Goal: Contribute content: Contribute content

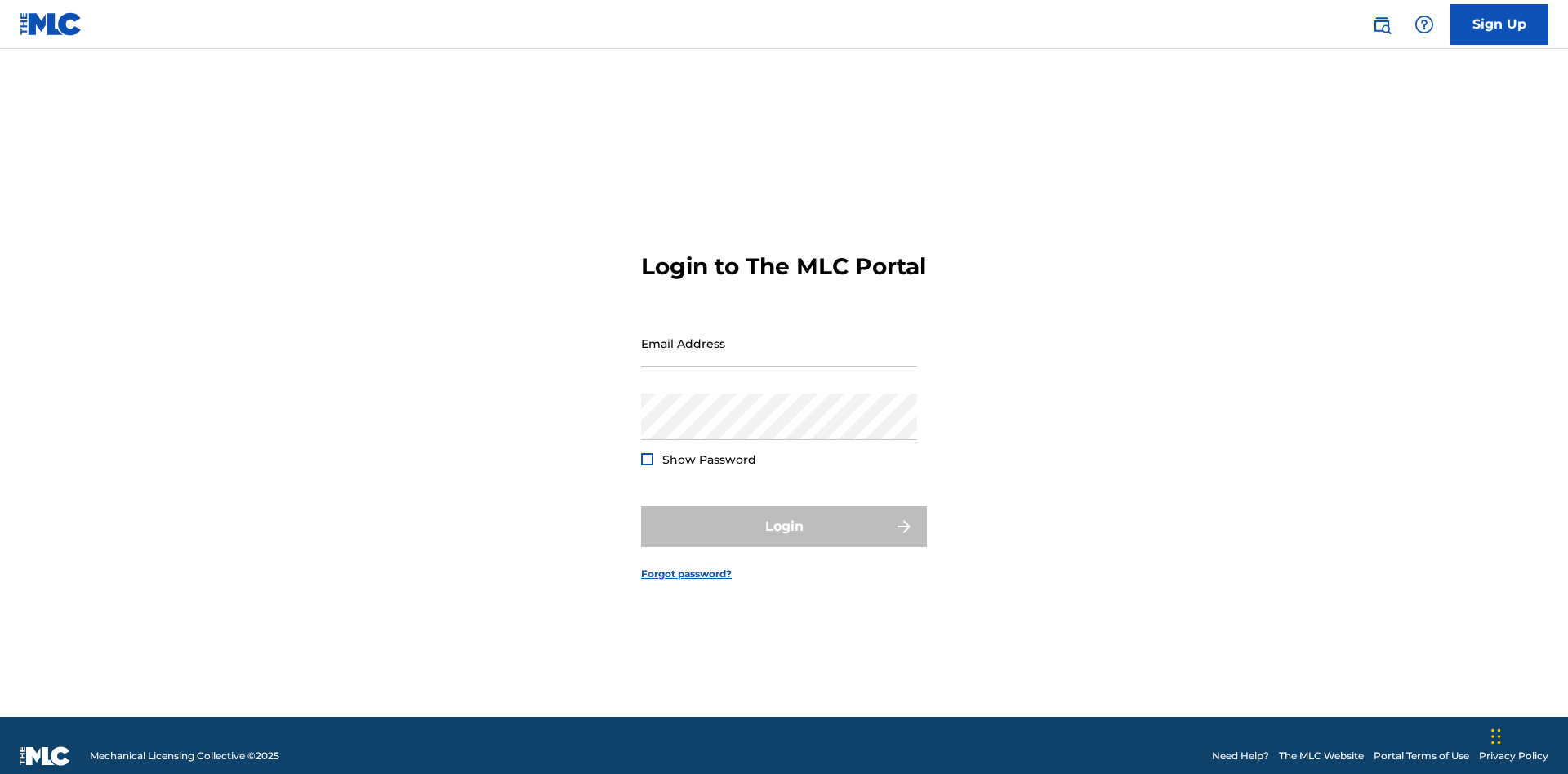
scroll to position [21, 0]
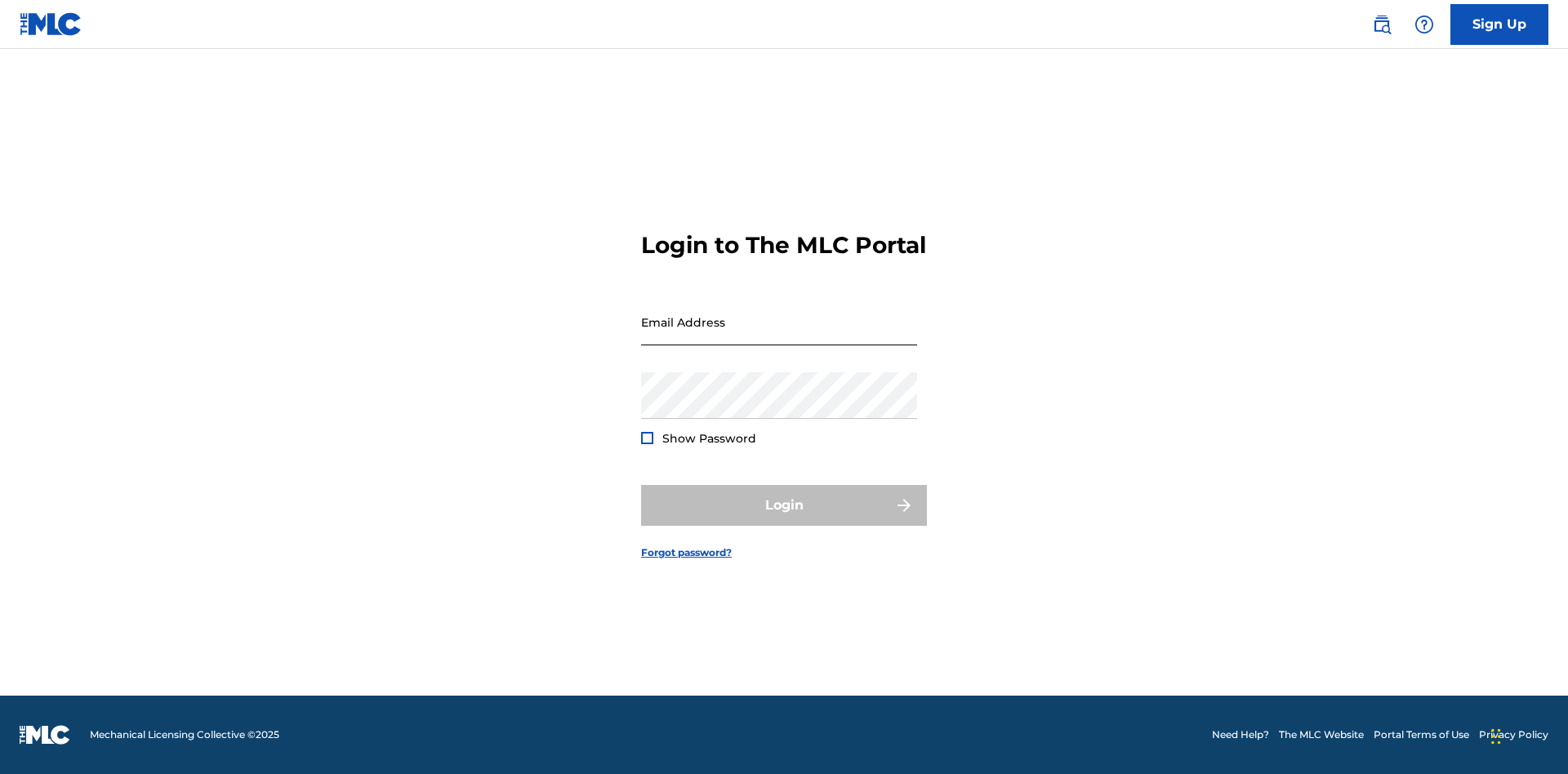
click at [779, 336] on input "Email Address" at bounding box center [779, 322] width 276 height 46
type input "Krystal.Ribble@themlc.com"
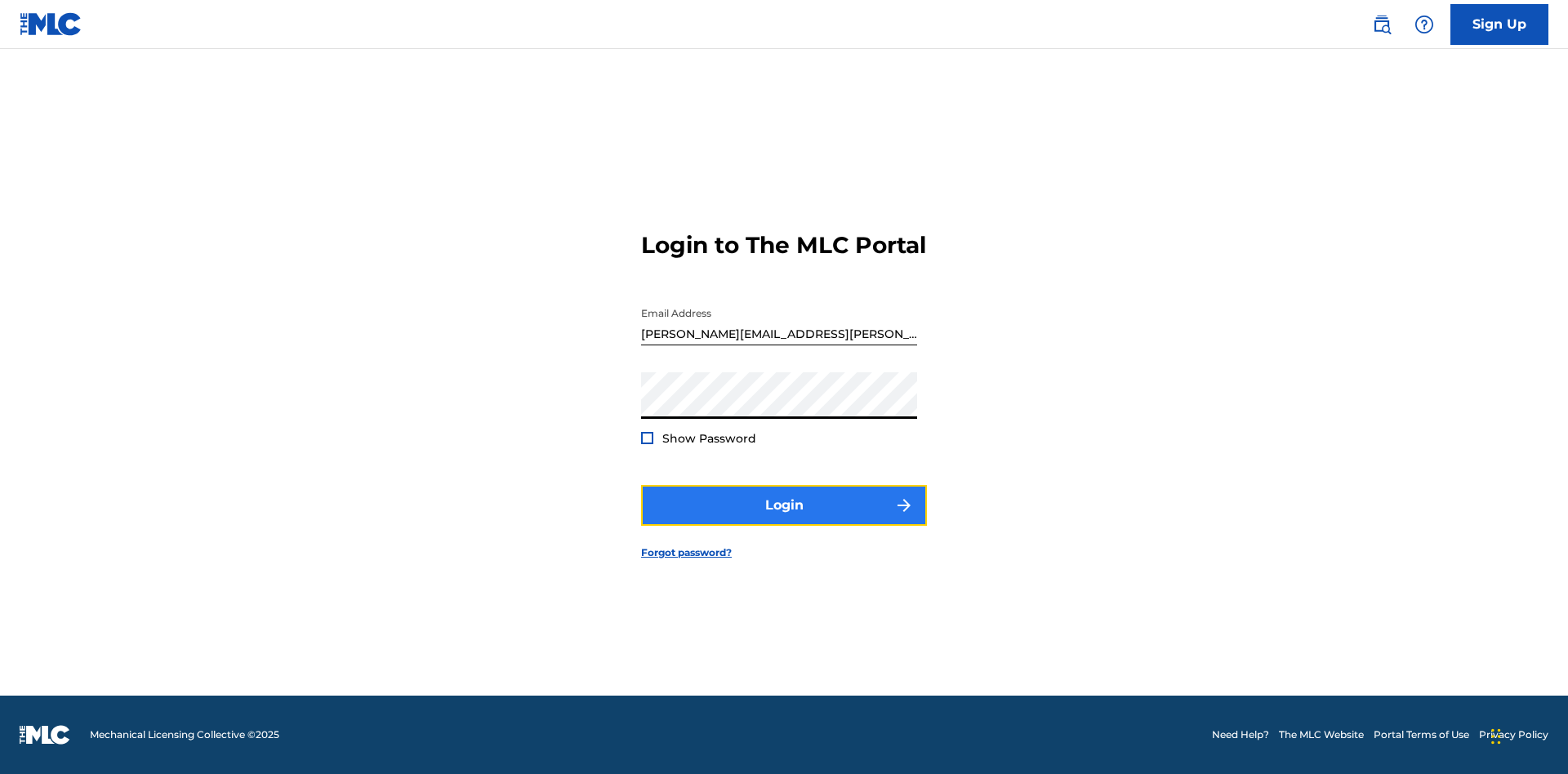
click at [784, 520] on button "Login" at bounding box center [784, 505] width 286 height 41
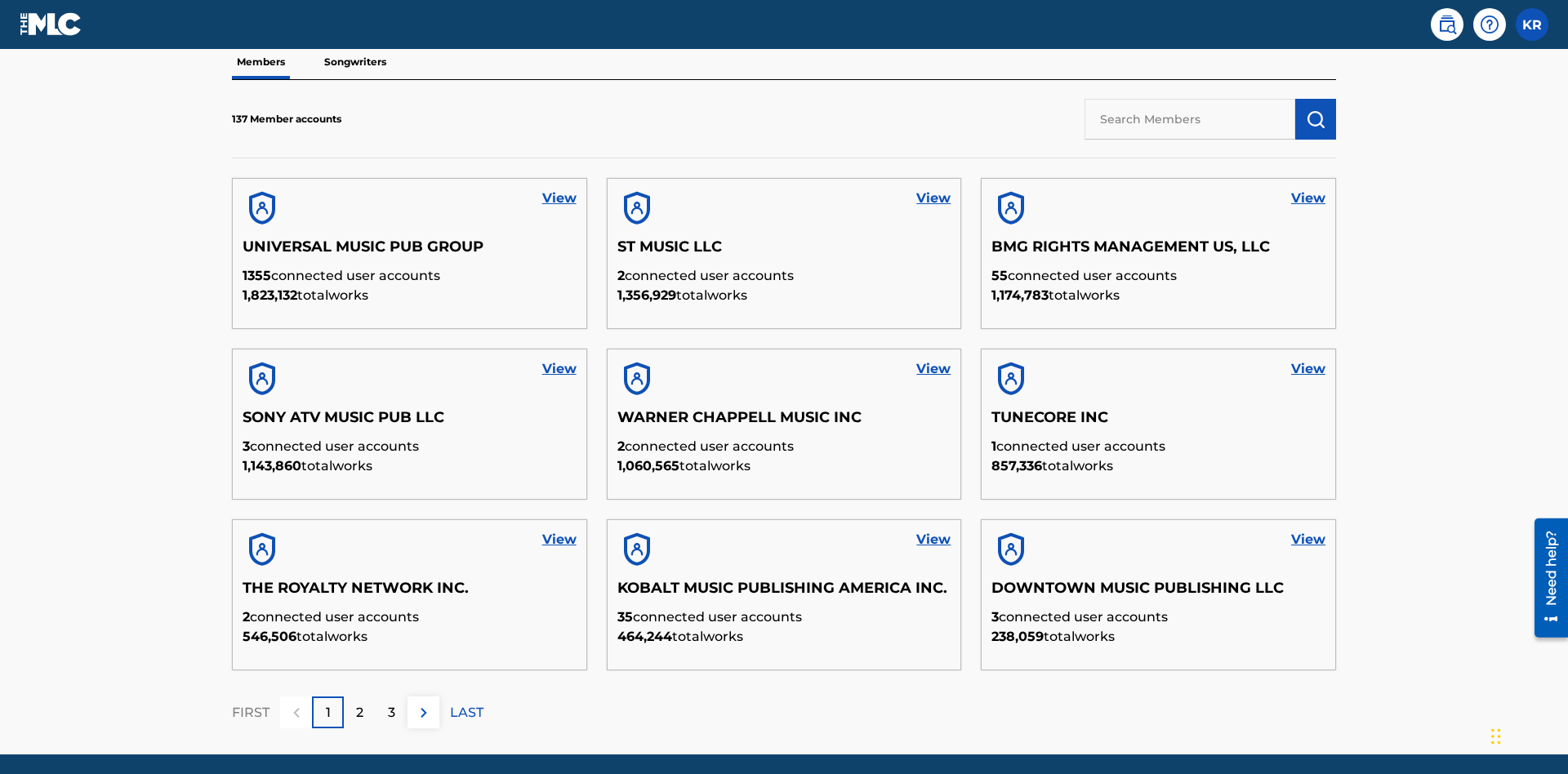
click at [1189, 119] on input "text" at bounding box center [1189, 120] width 211 height 41
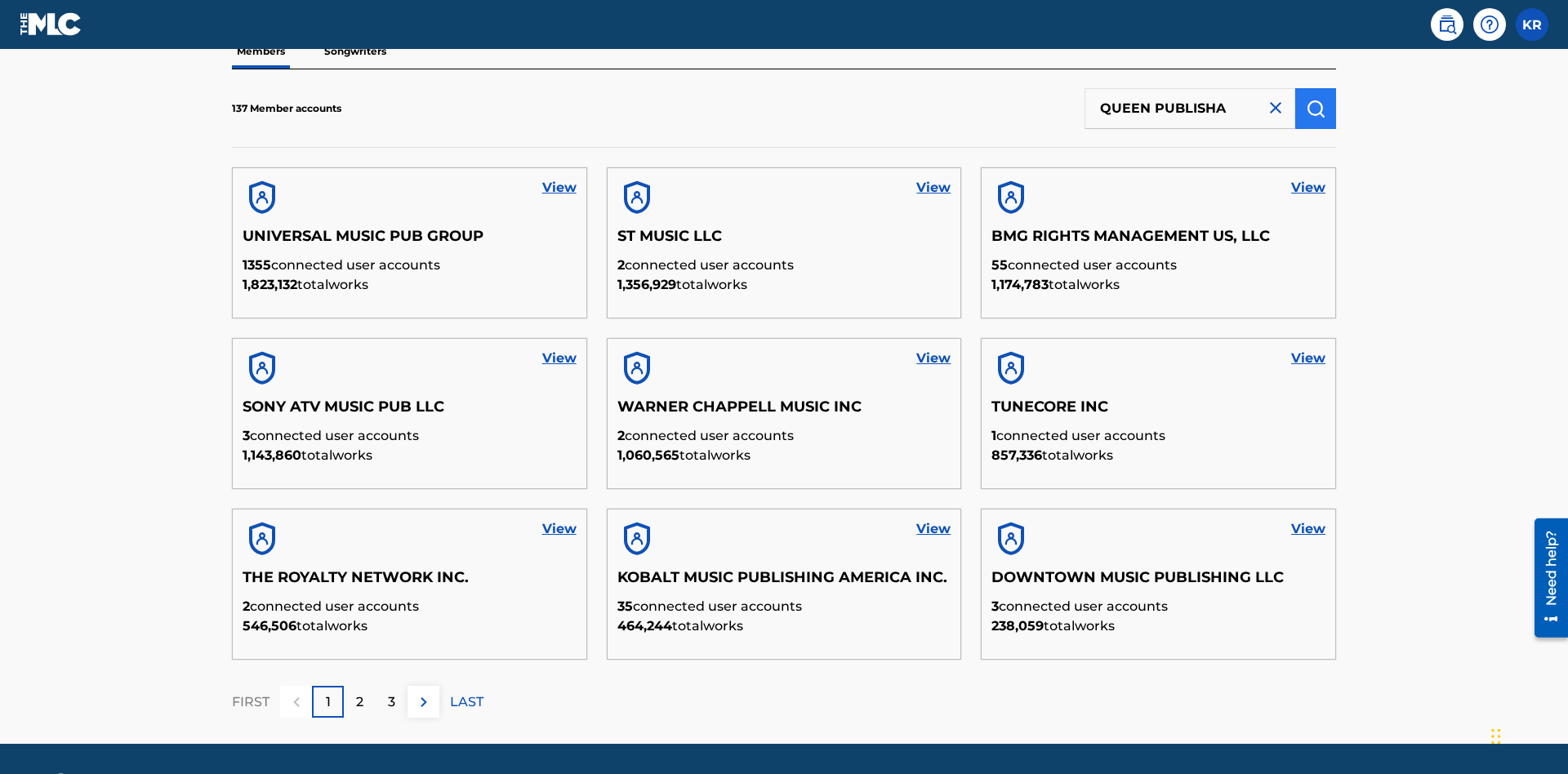
type input "QUEEN PUBLISHA"
click at [1315, 108] on img "submit" at bounding box center [1315, 109] width 20 height 20
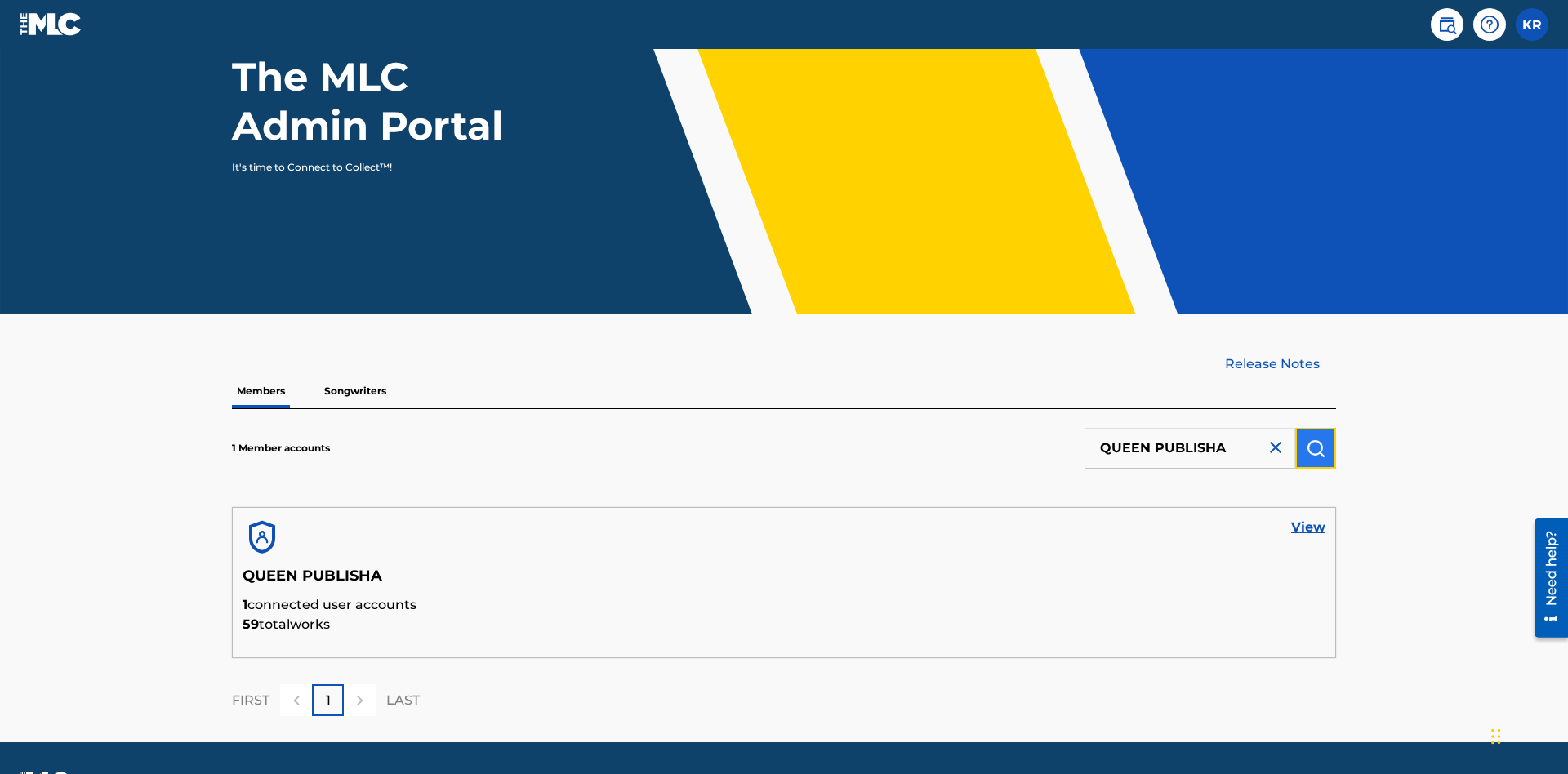
scroll to position [212, 0]
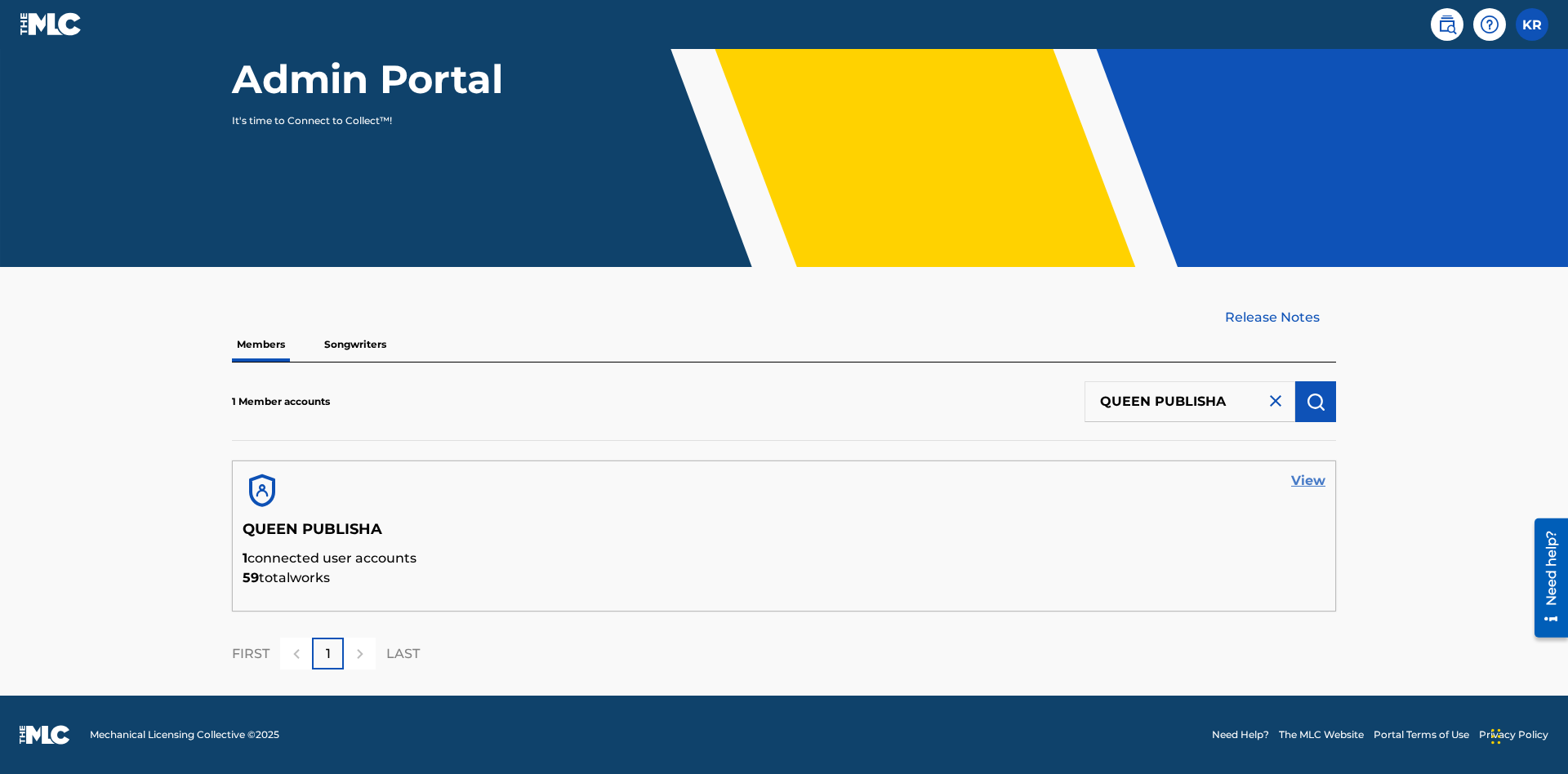
click at [1308, 481] on link "View" at bounding box center [1308, 481] width 34 height 20
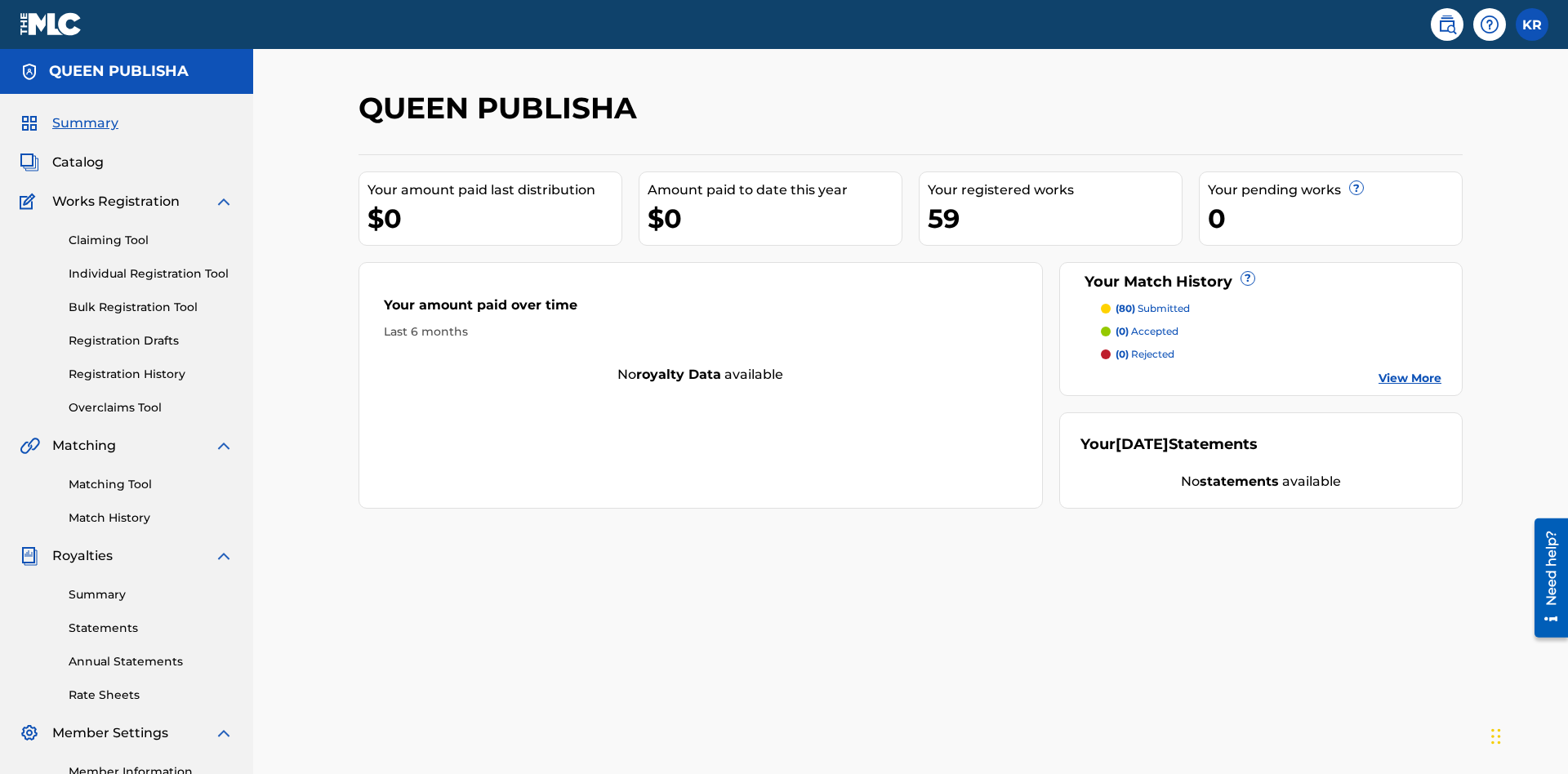
scroll to position [54, 0]
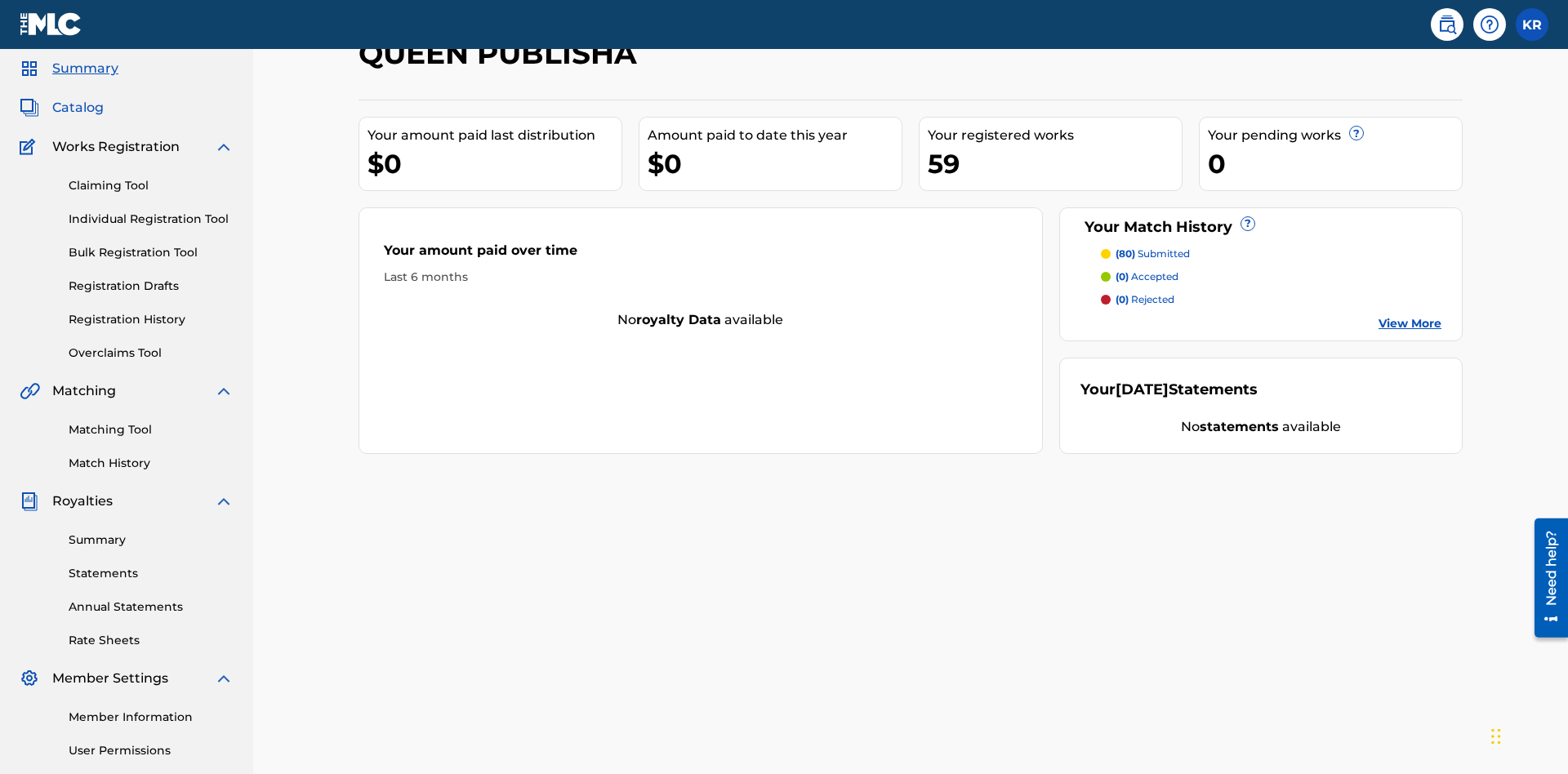
click at [78, 108] on span "Catalog" at bounding box center [79, 108] width 52 height 20
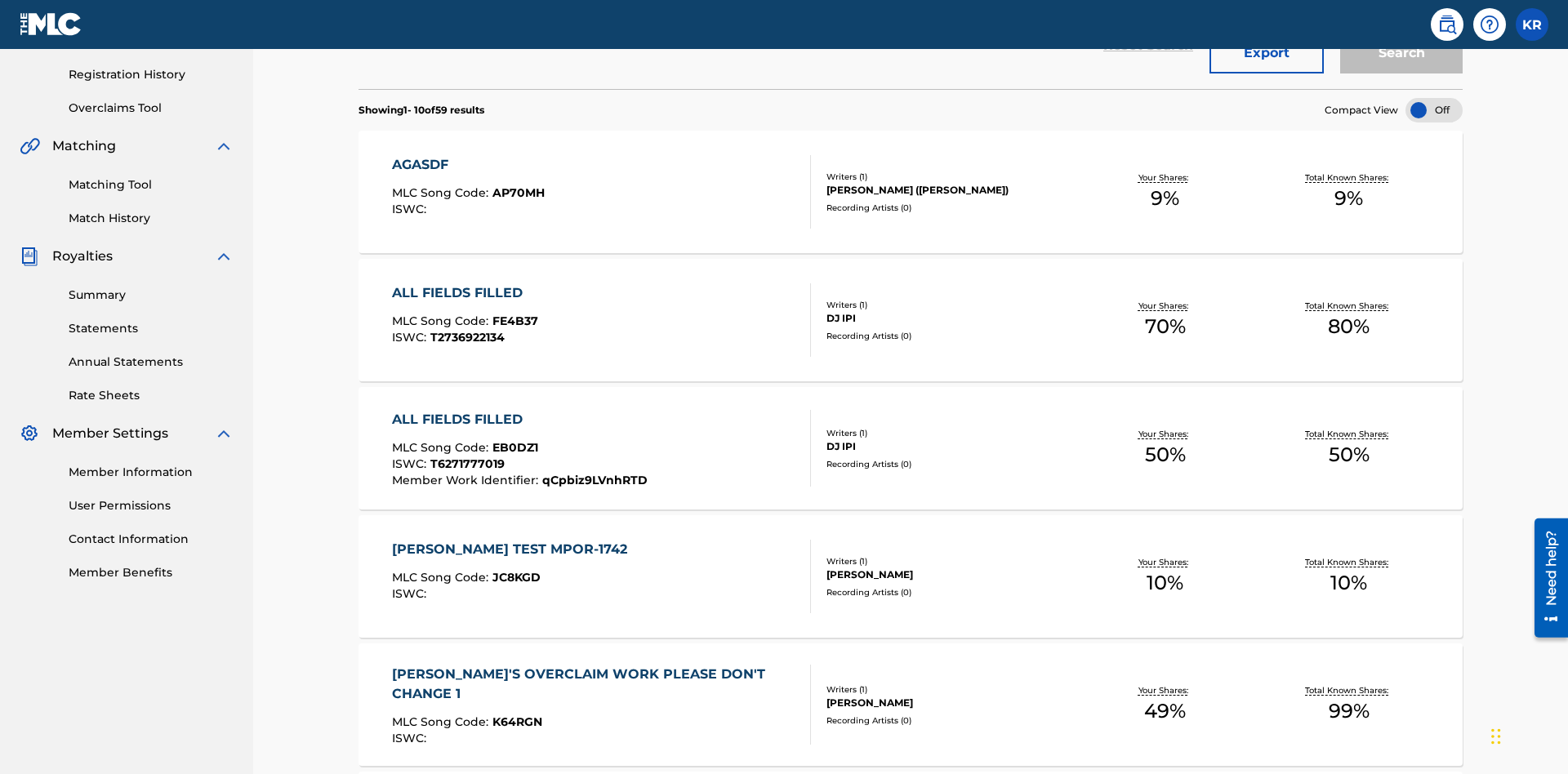
scroll to position [61, 0]
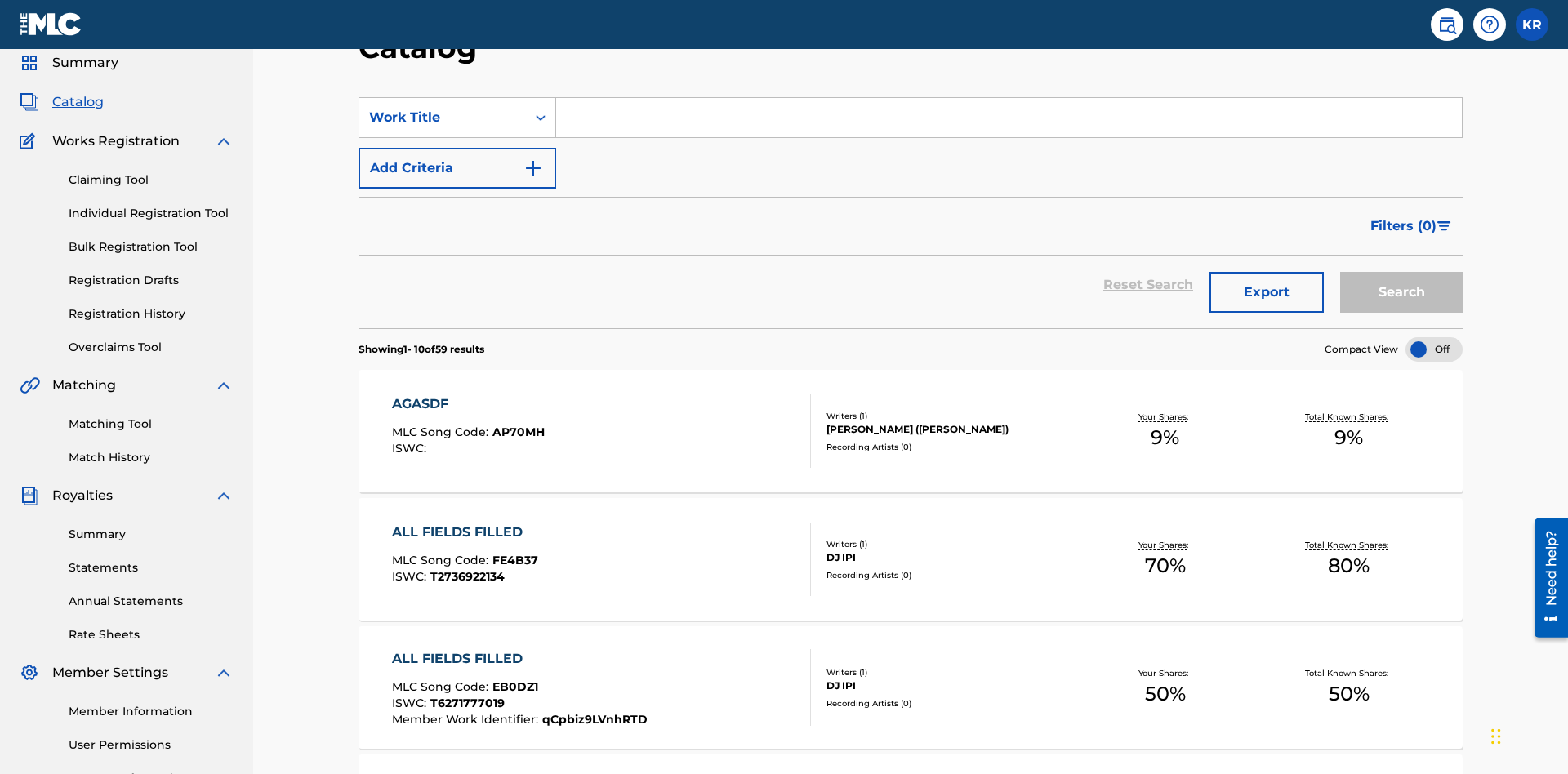
click at [1008, 118] on input "Search Form" at bounding box center [1009, 118] width 905 height 39
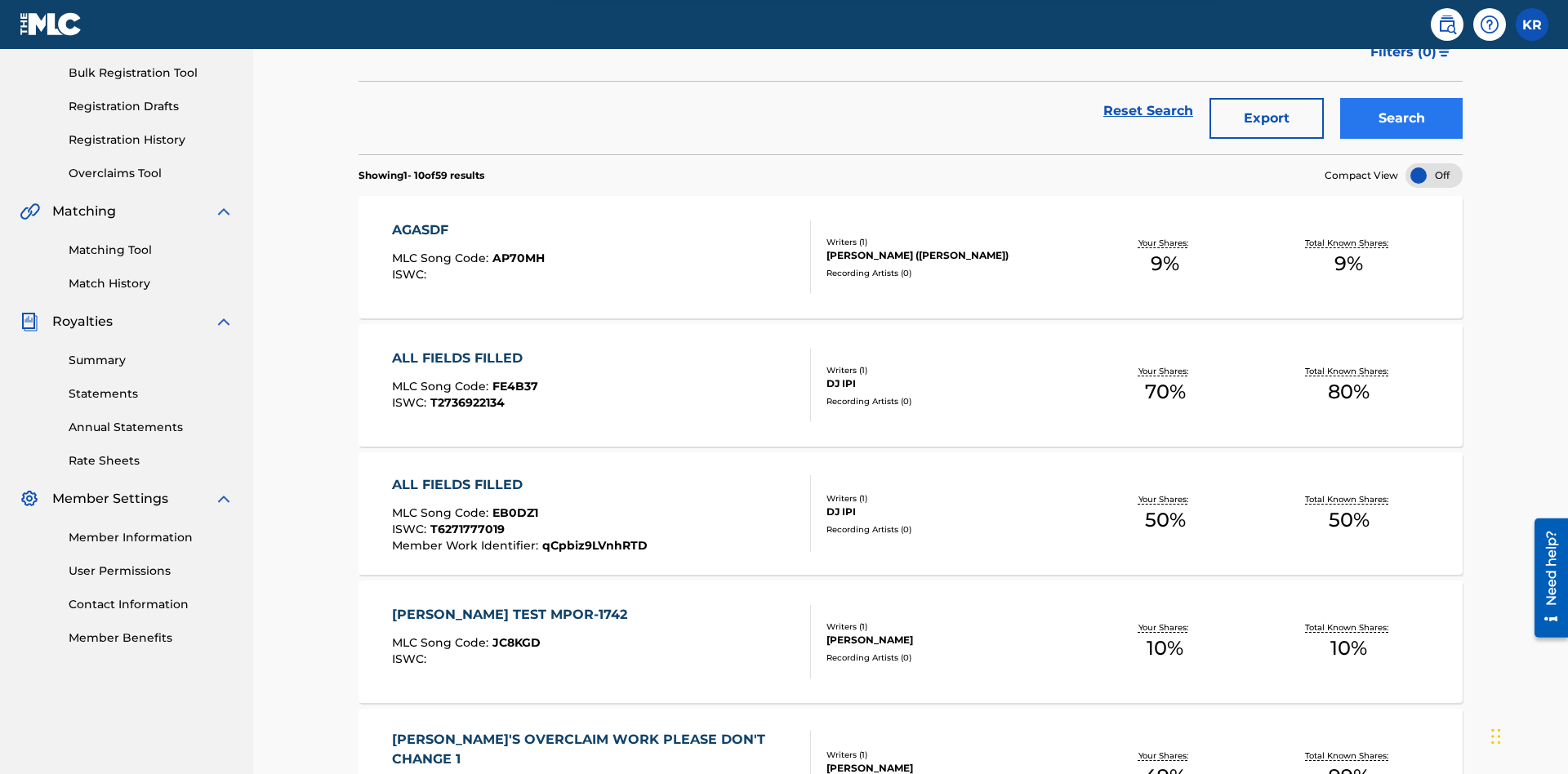
type input "ALL FIELDS FILLED"
click at [1401, 119] on button "Search" at bounding box center [1401, 119] width 122 height 41
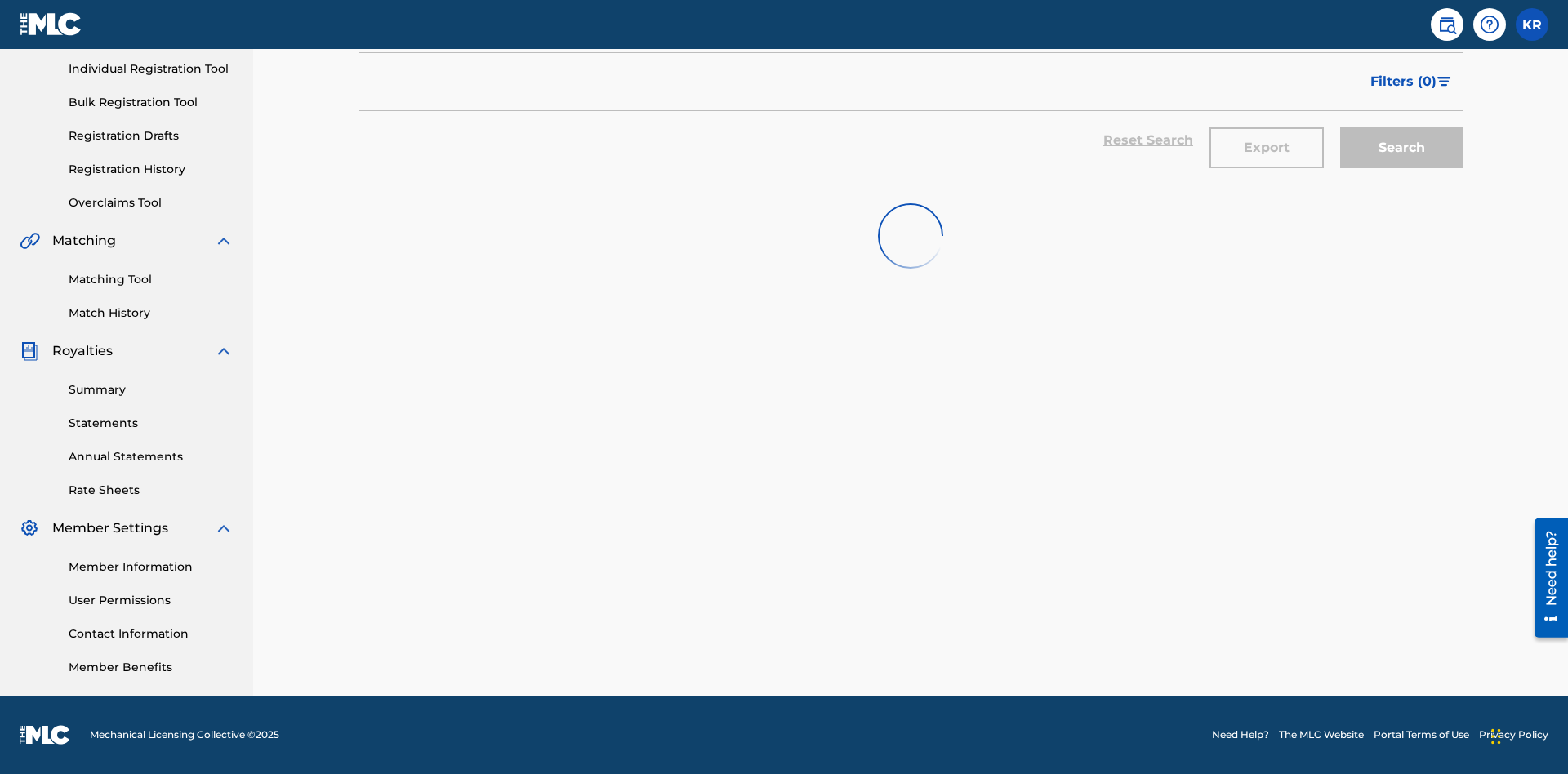
scroll to position [205, 0]
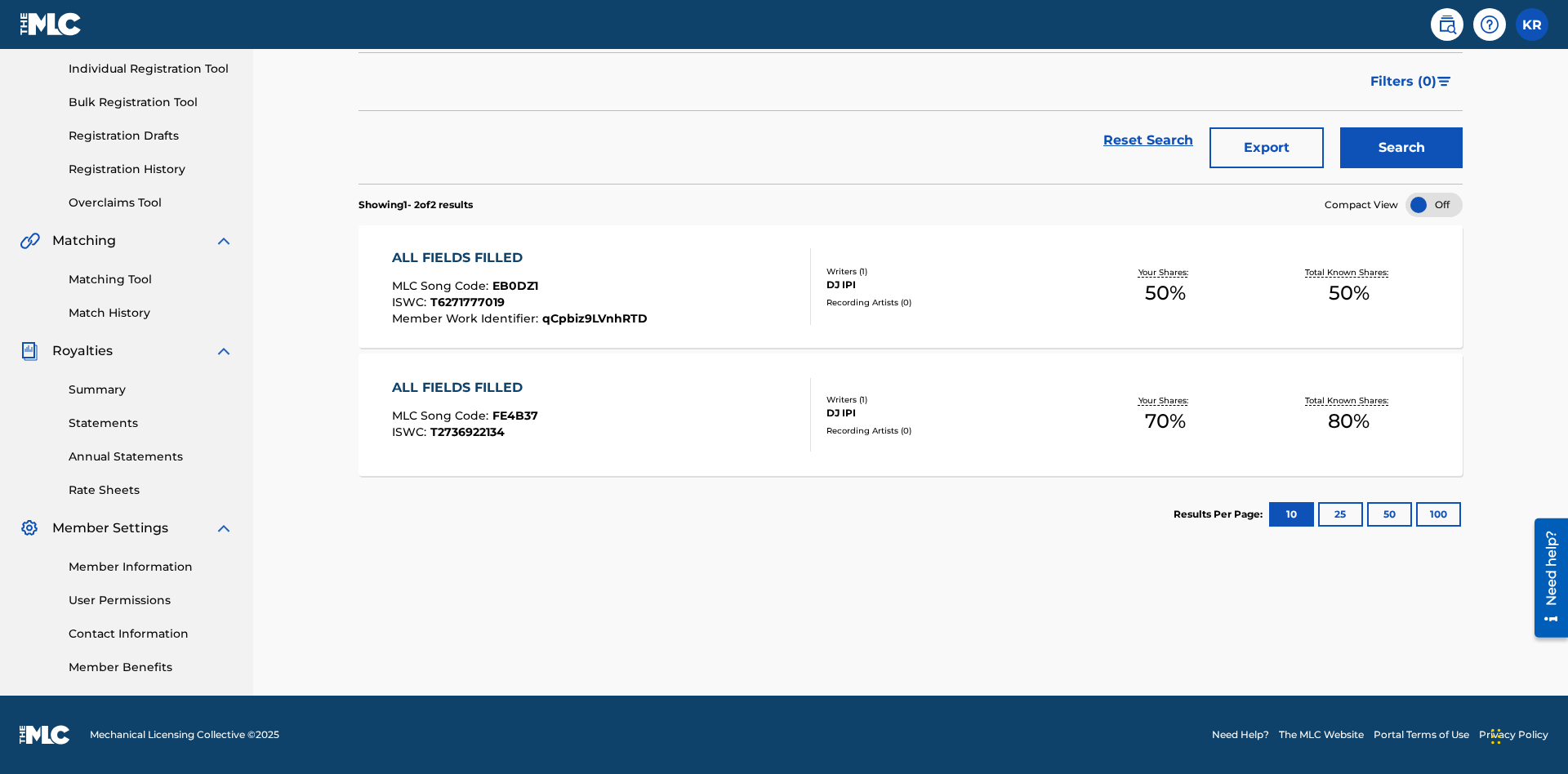
click at [513, 286] on span "EB0DZ1" at bounding box center [514, 286] width 46 height 14
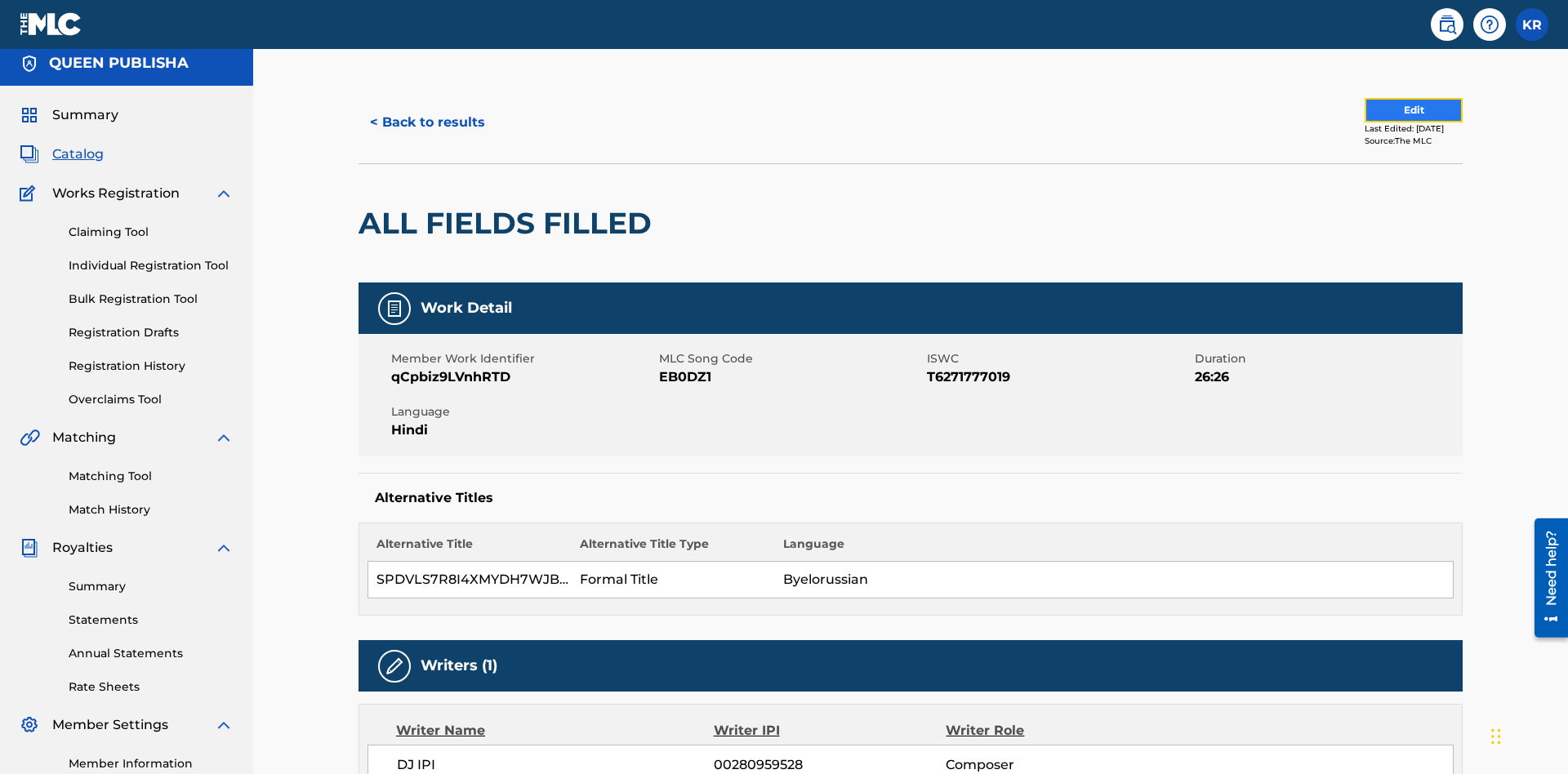
click at [1394, 110] on button "Edit" at bounding box center [1414, 110] width 98 height 24
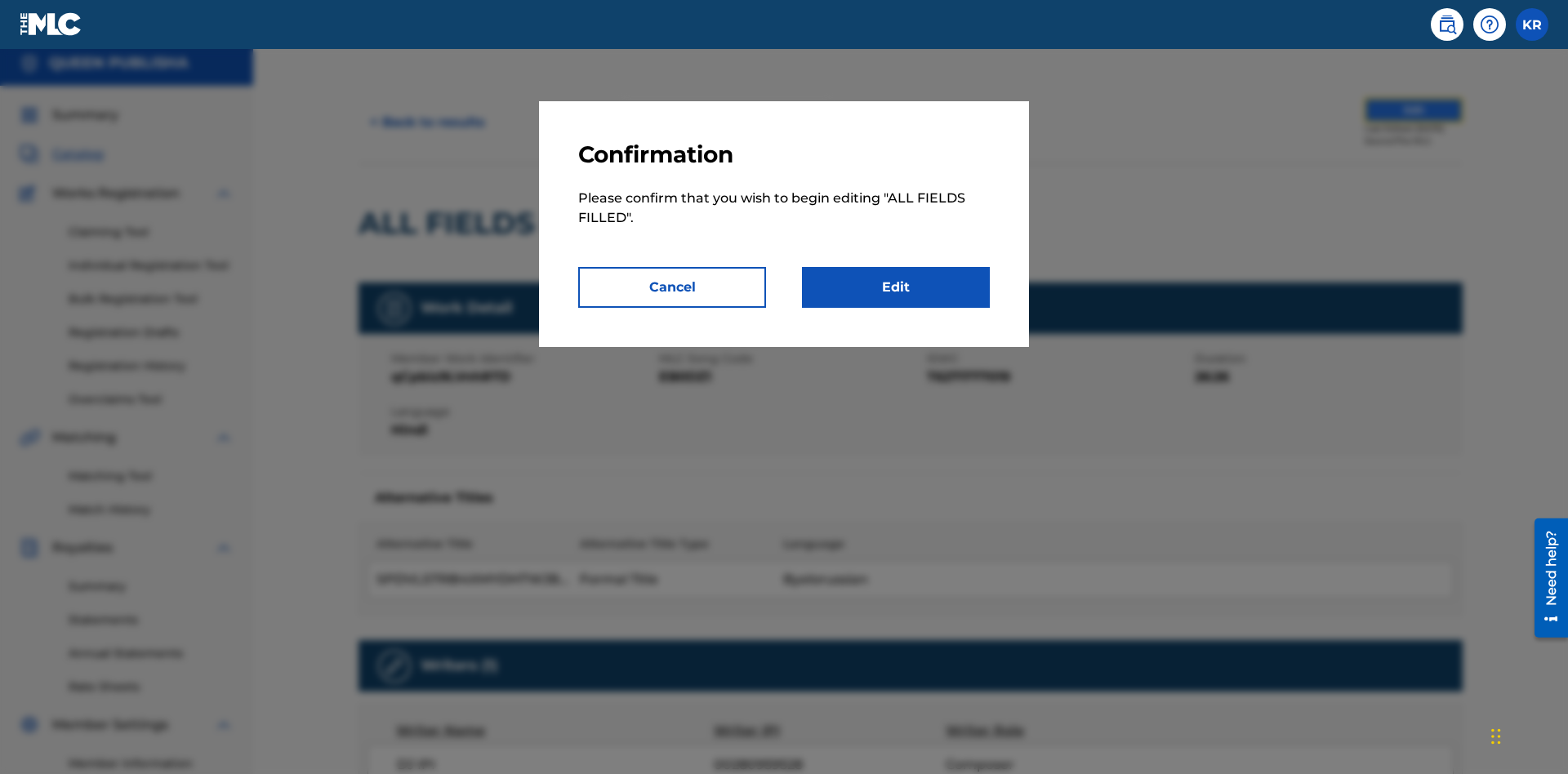
scroll to position [177, 0]
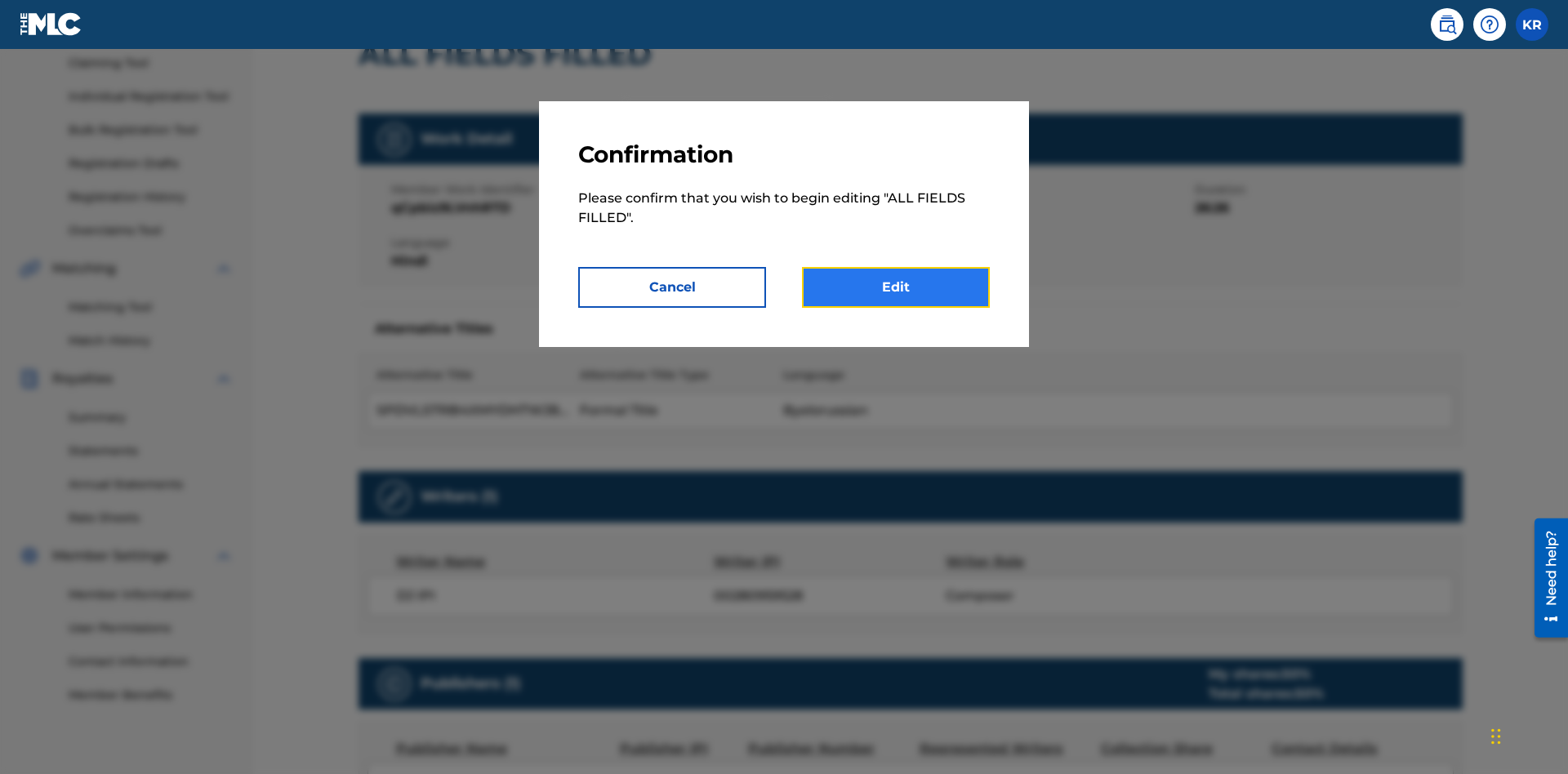
click at [896, 287] on link "Edit" at bounding box center [896, 287] width 188 height 41
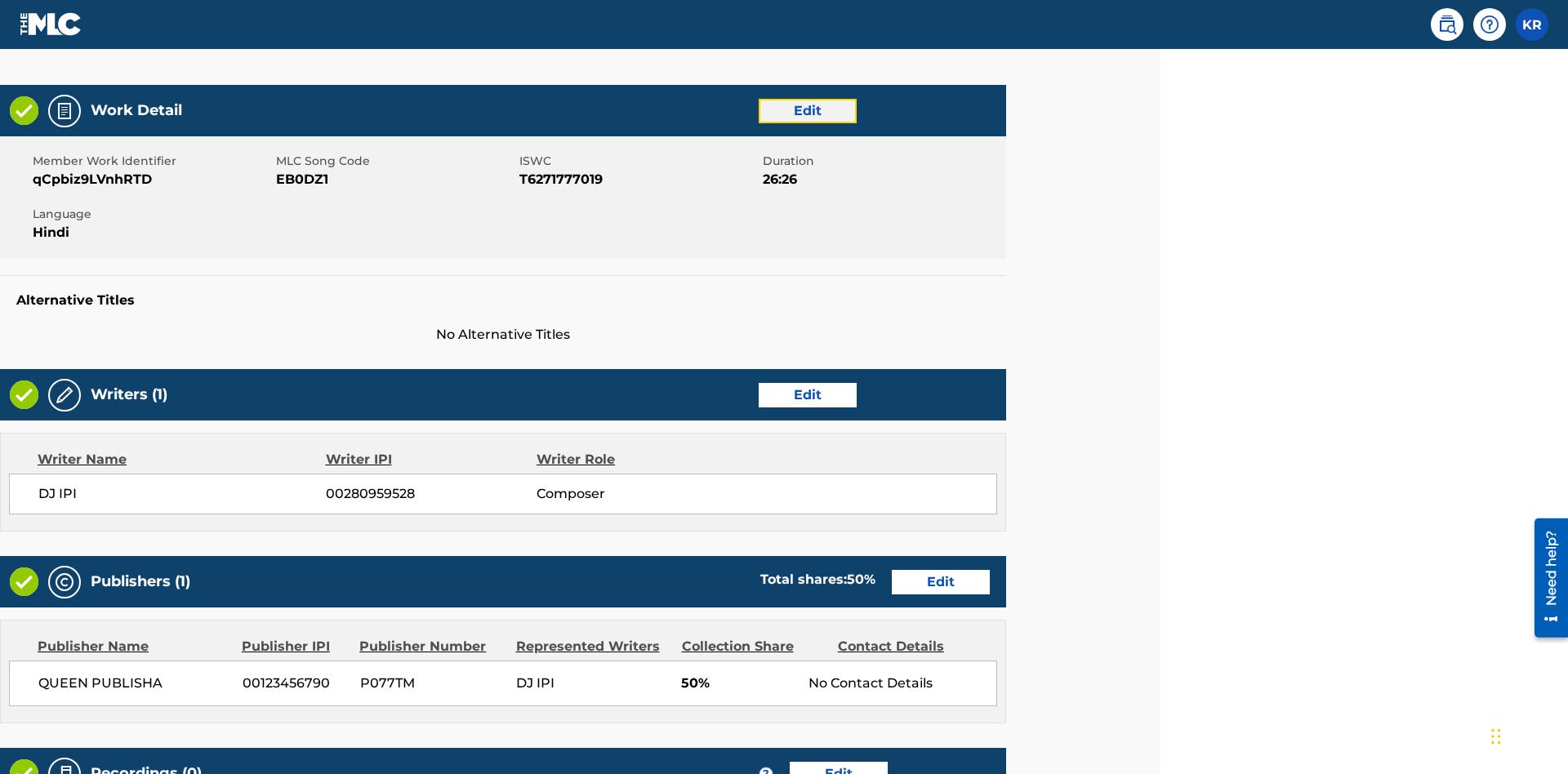
click at [807, 110] on link "Edit" at bounding box center [808, 111] width 98 height 24
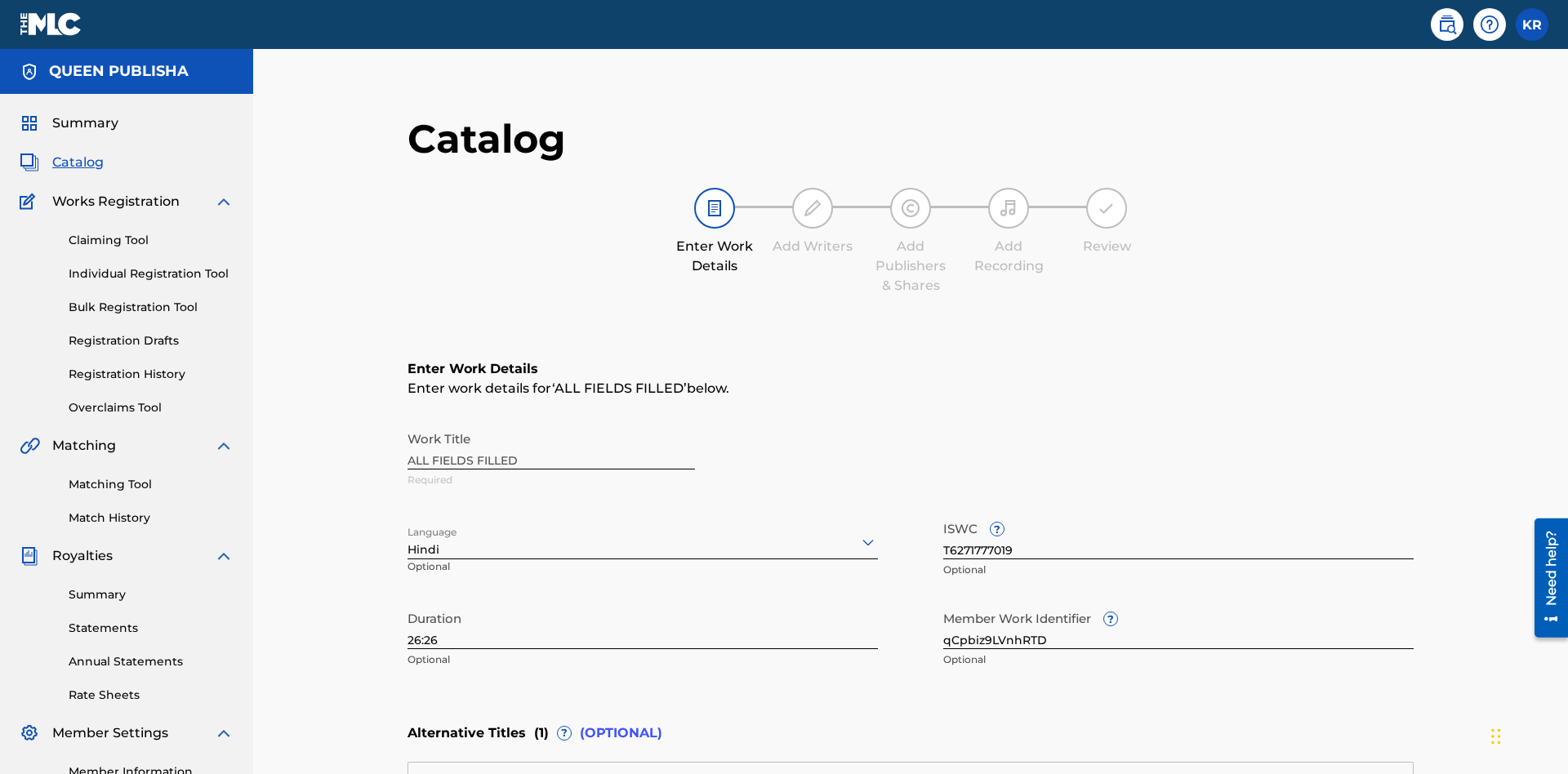
scroll to position [384, 407]
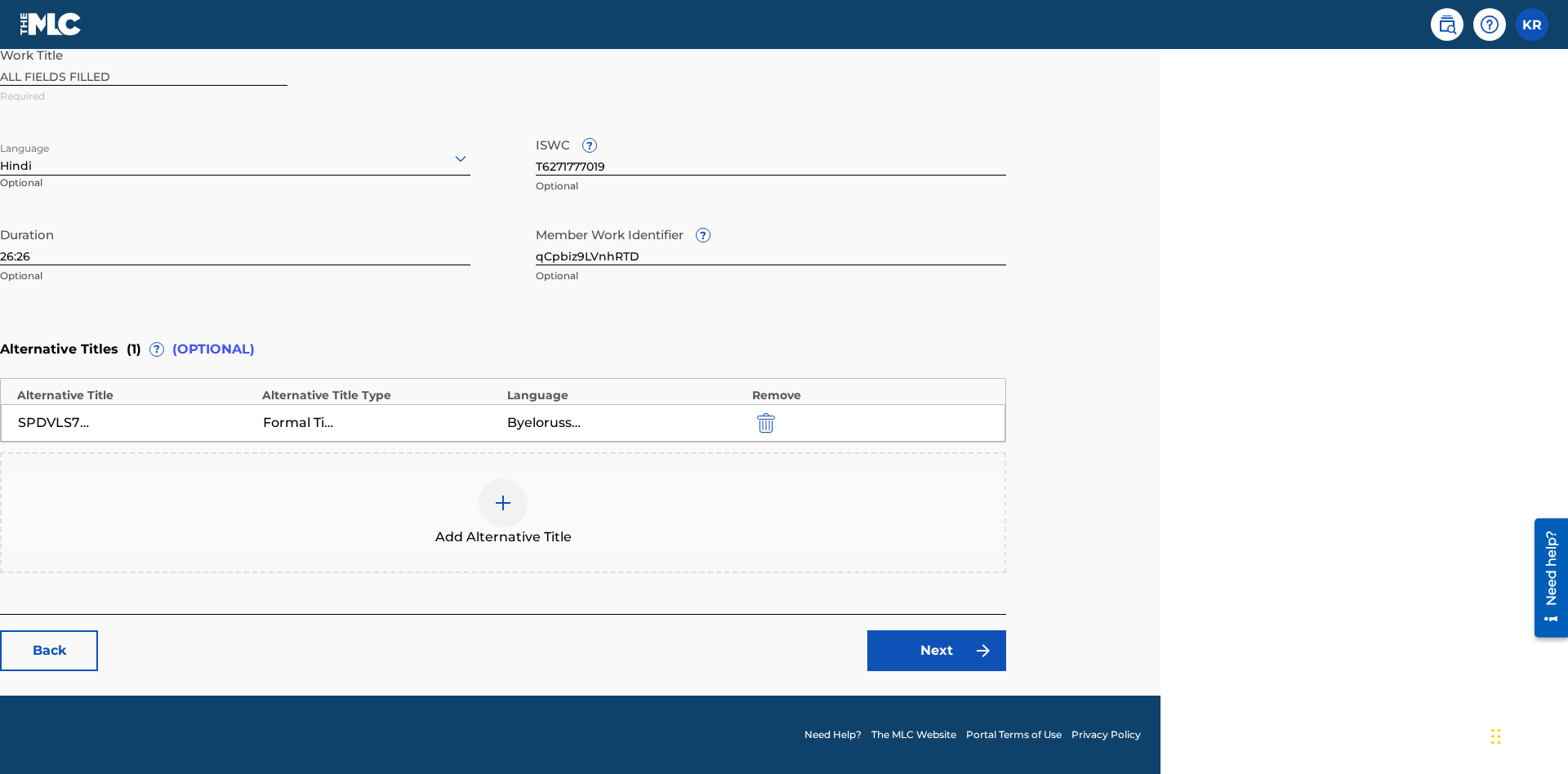
click at [235, 242] on input "26:26" at bounding box center [235, 242] width 471 height 46
type input "28:28"
click at [461, 158] on icon at bounding box center [461, 158] width 20 height 20
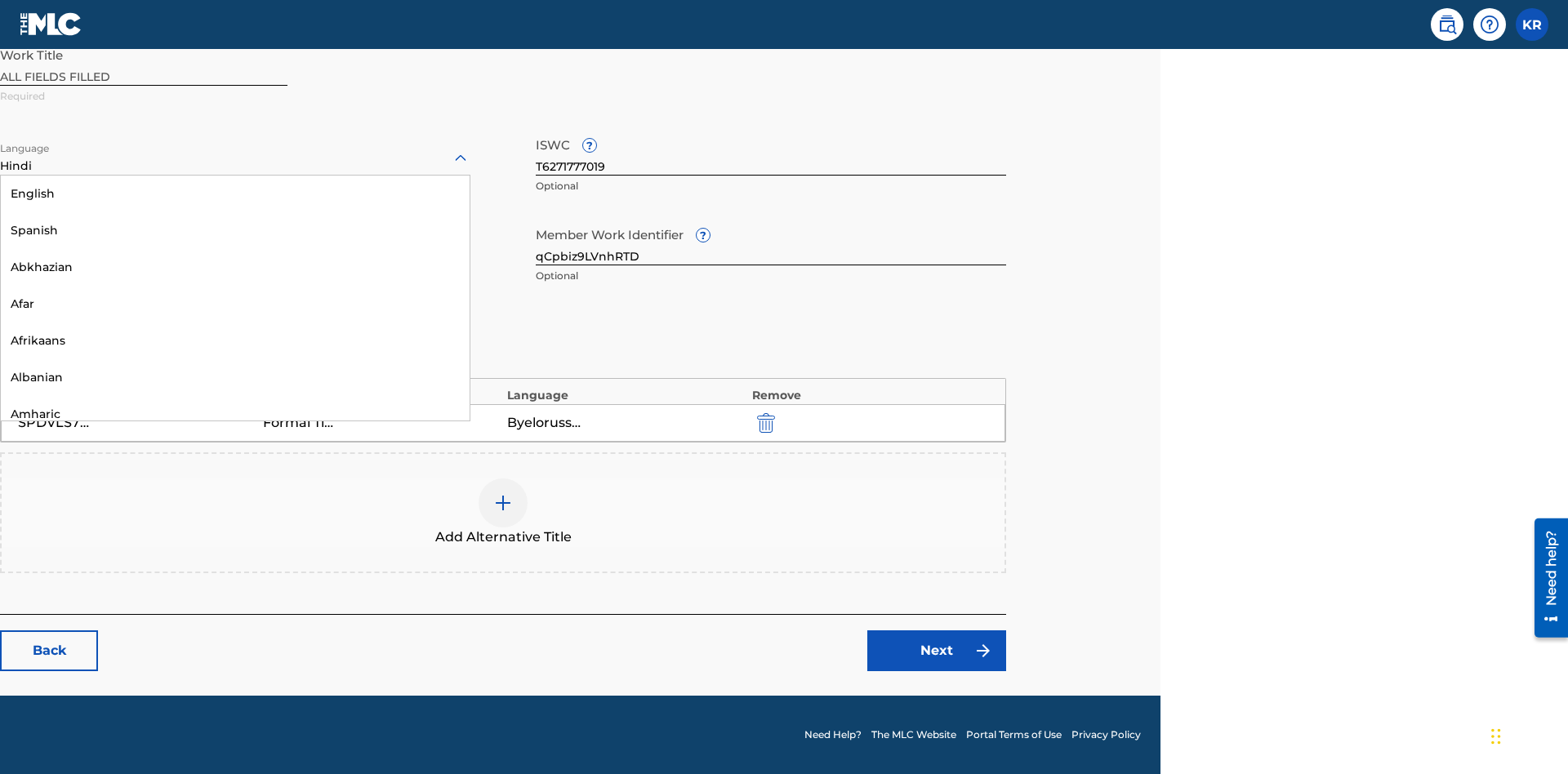
scroll to position [1568, 0]
click at [771, 242] on input "qCpbiz9LVnhRTD" at bounding box center [771, 242] width 471 height 46
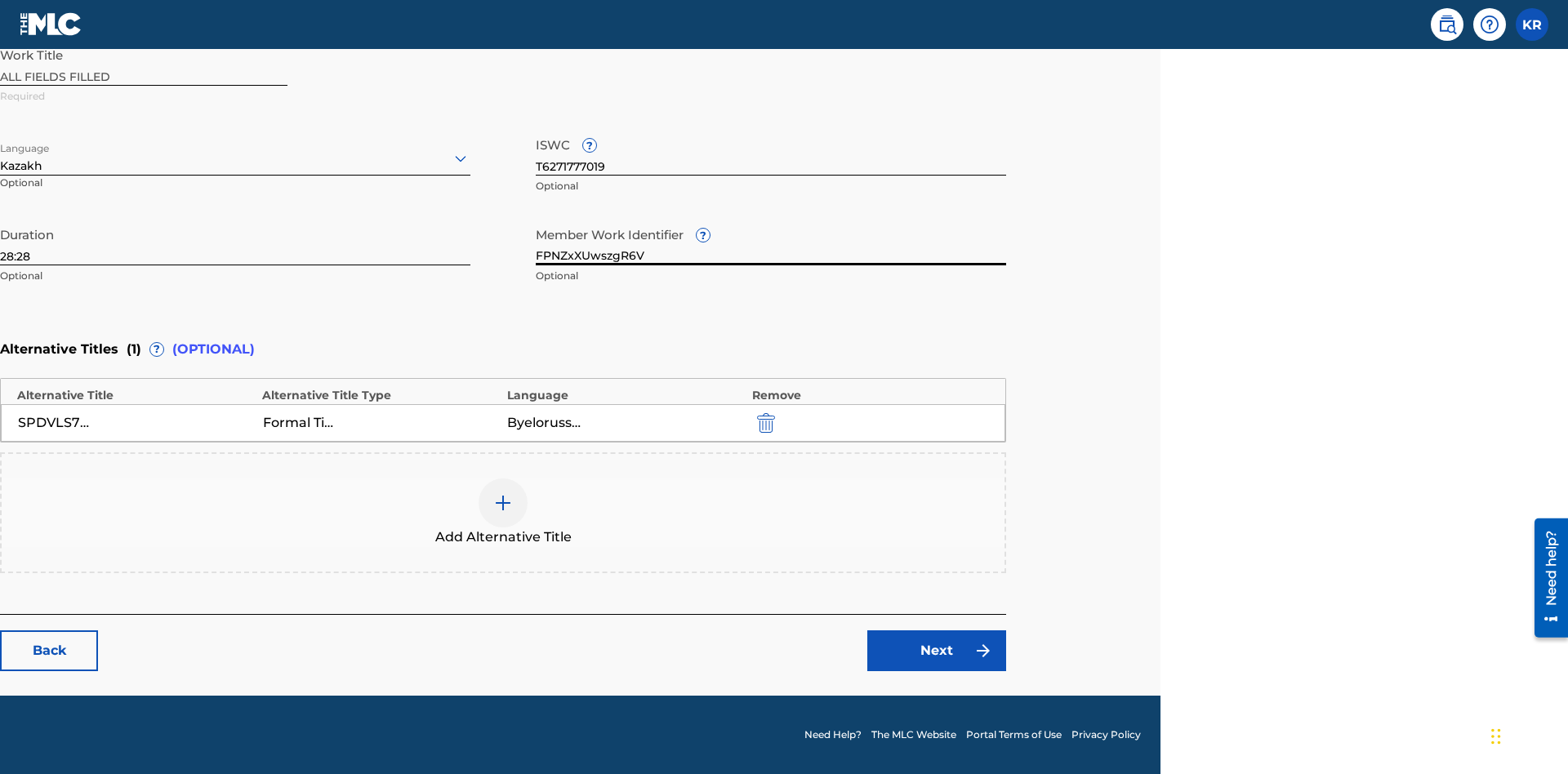
type input "FPNZxXUwszgR6V"
click at [771, 152] on input "T6271777019" at bounding box center [771, 152] width 471 height 46
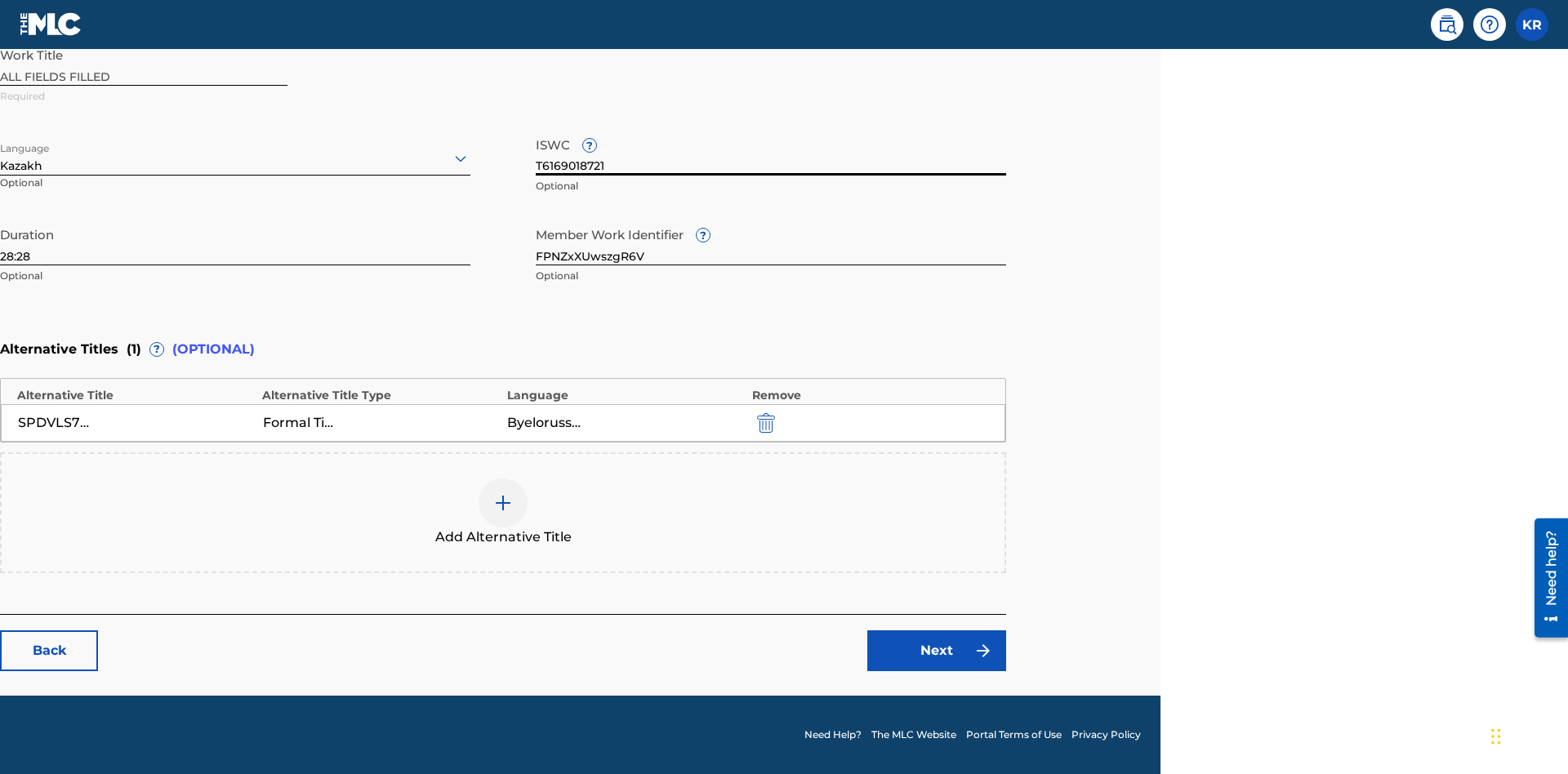
type input "T6169018721"
click at [763, 422] on img "submit" at bounding box center [766, 423] width 18 height 20
click at [503, 512] on img at bounding box center [503, 503] width 20 height 20
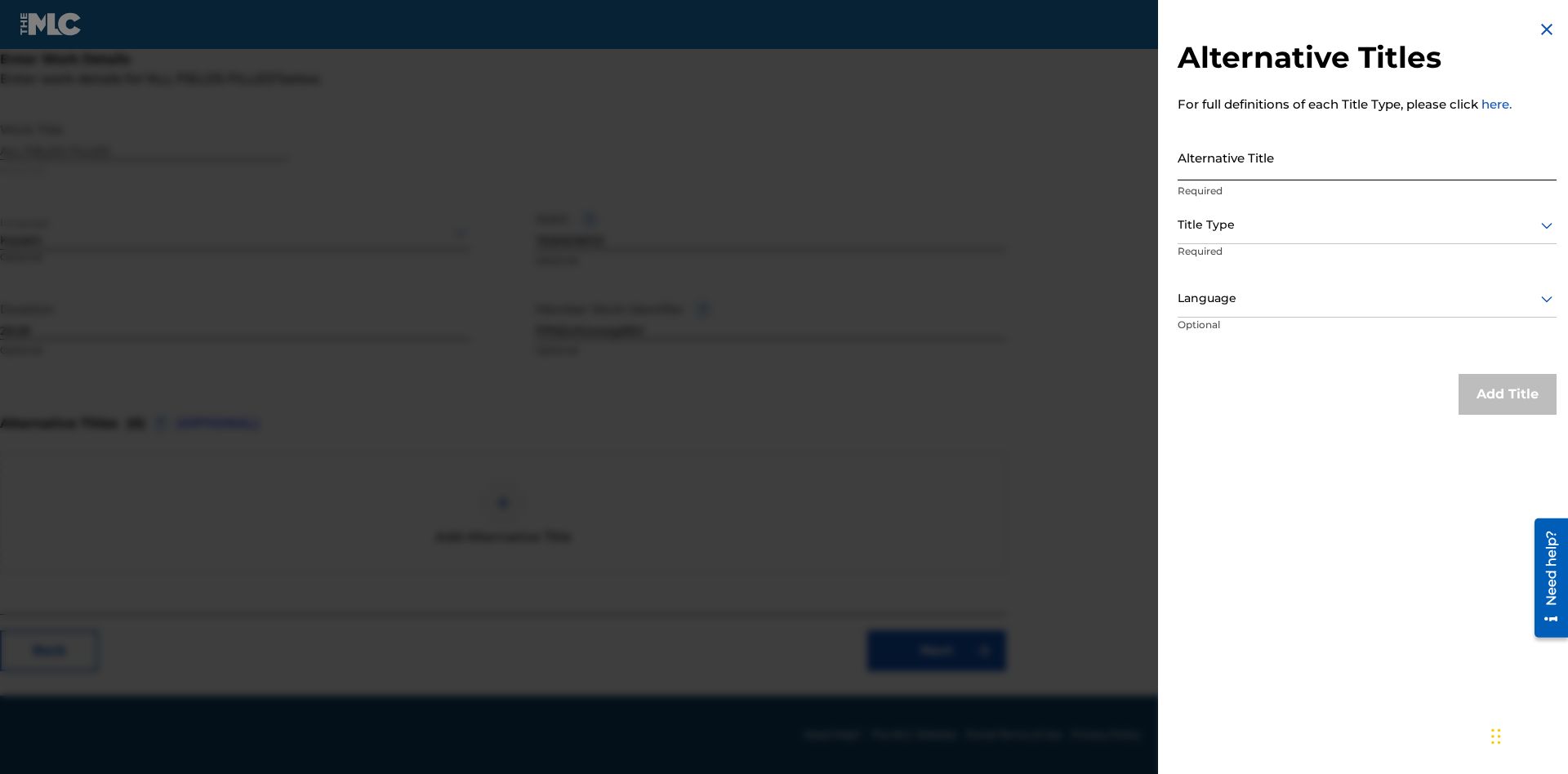
click at [1367, 157] on input "Alternative Title" at bounding box center [1367, 157] width 379 height 46
type input "I08dNZXySDvWZQS8tWQFN3MEjItjwMBogXYbe4mylDPZNeV45b"
click at [1367, 224] on div at bounding box center [1367, 225] width 379 height 21
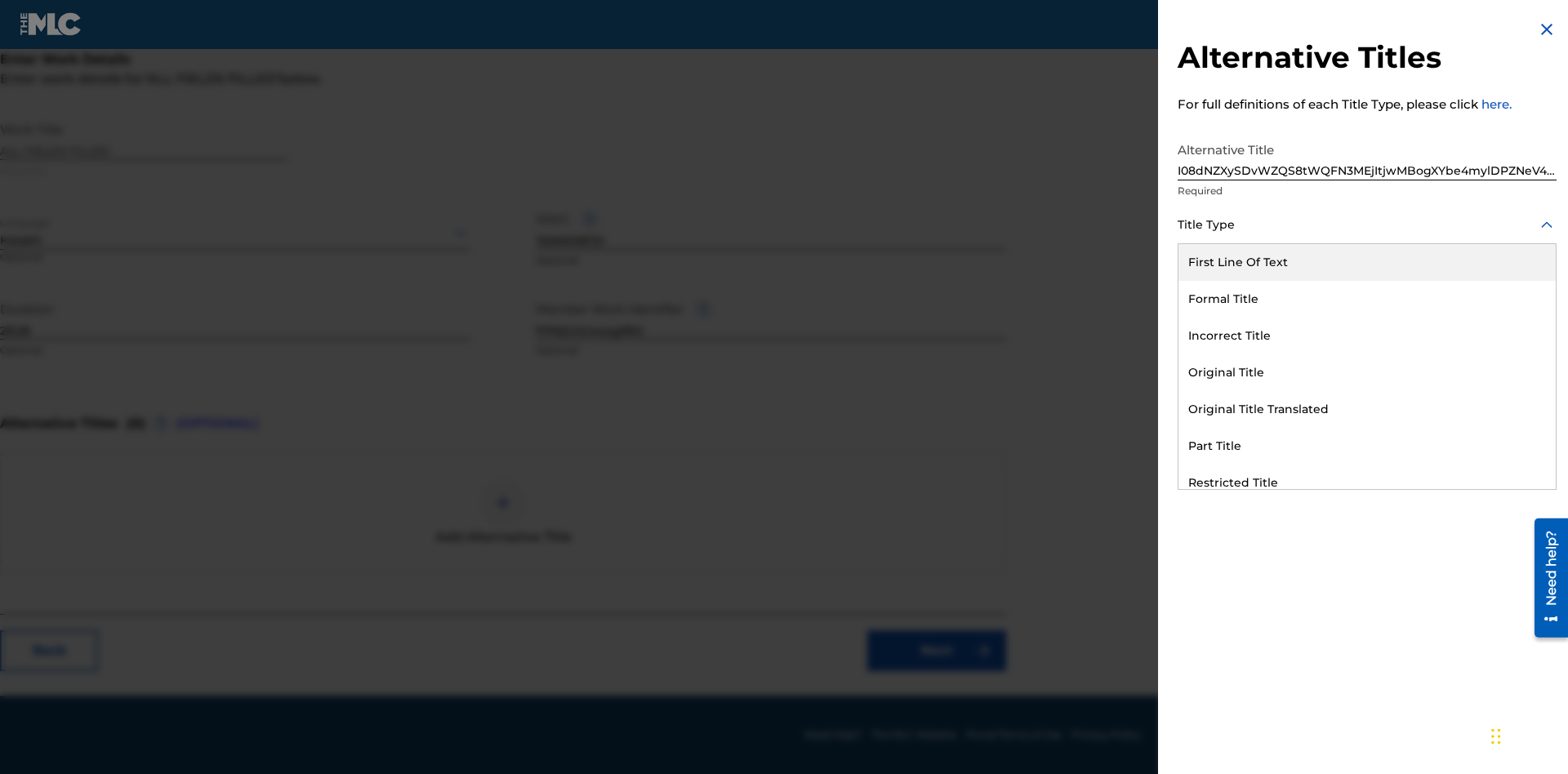
click at [1367, 262] on div "First Line Of Text" at bounding box center [1367, 262] width 377 height 37
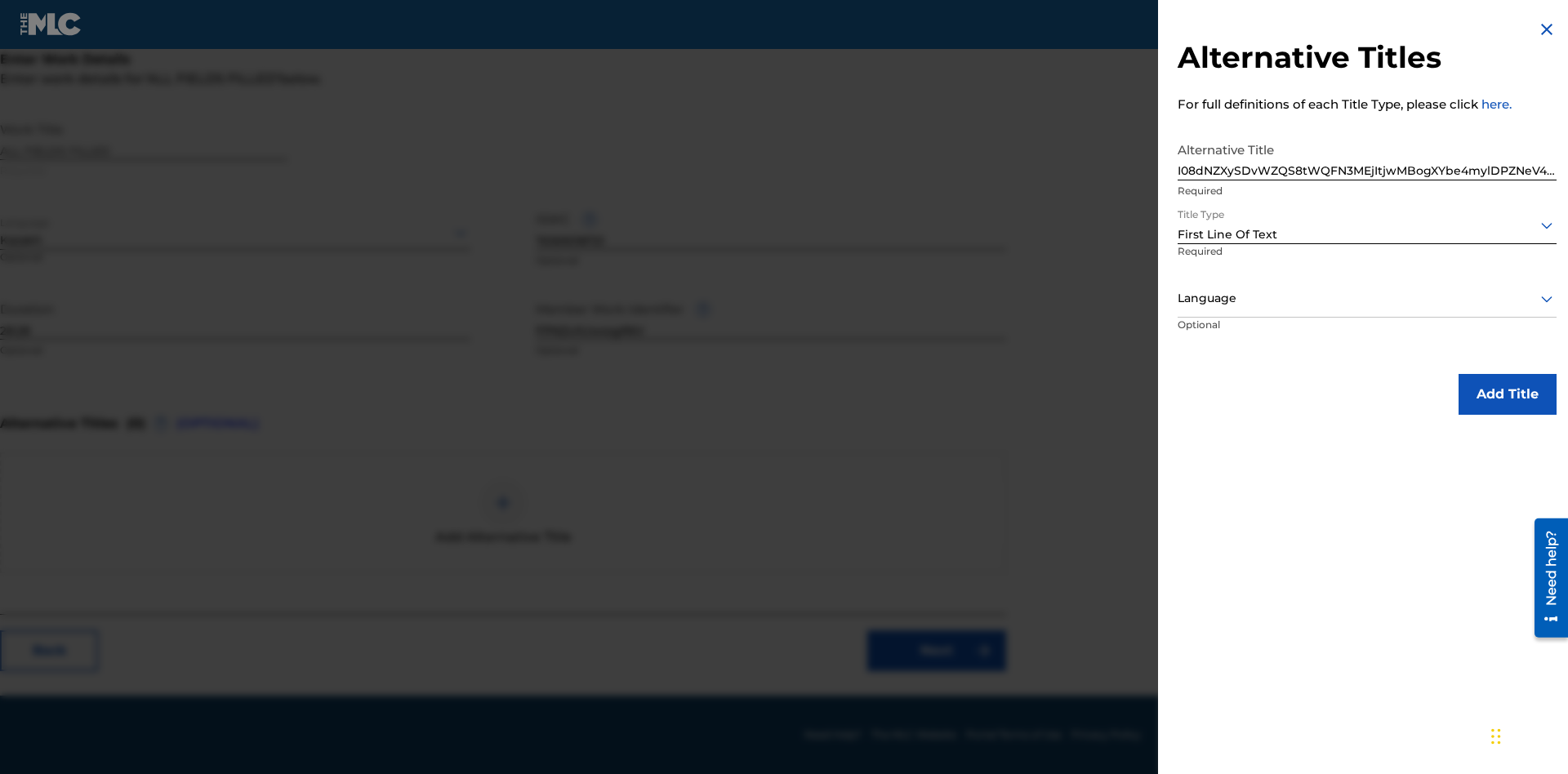
click at [1367, 298] on div at bounding box center [1367, 298] width 379 height 21
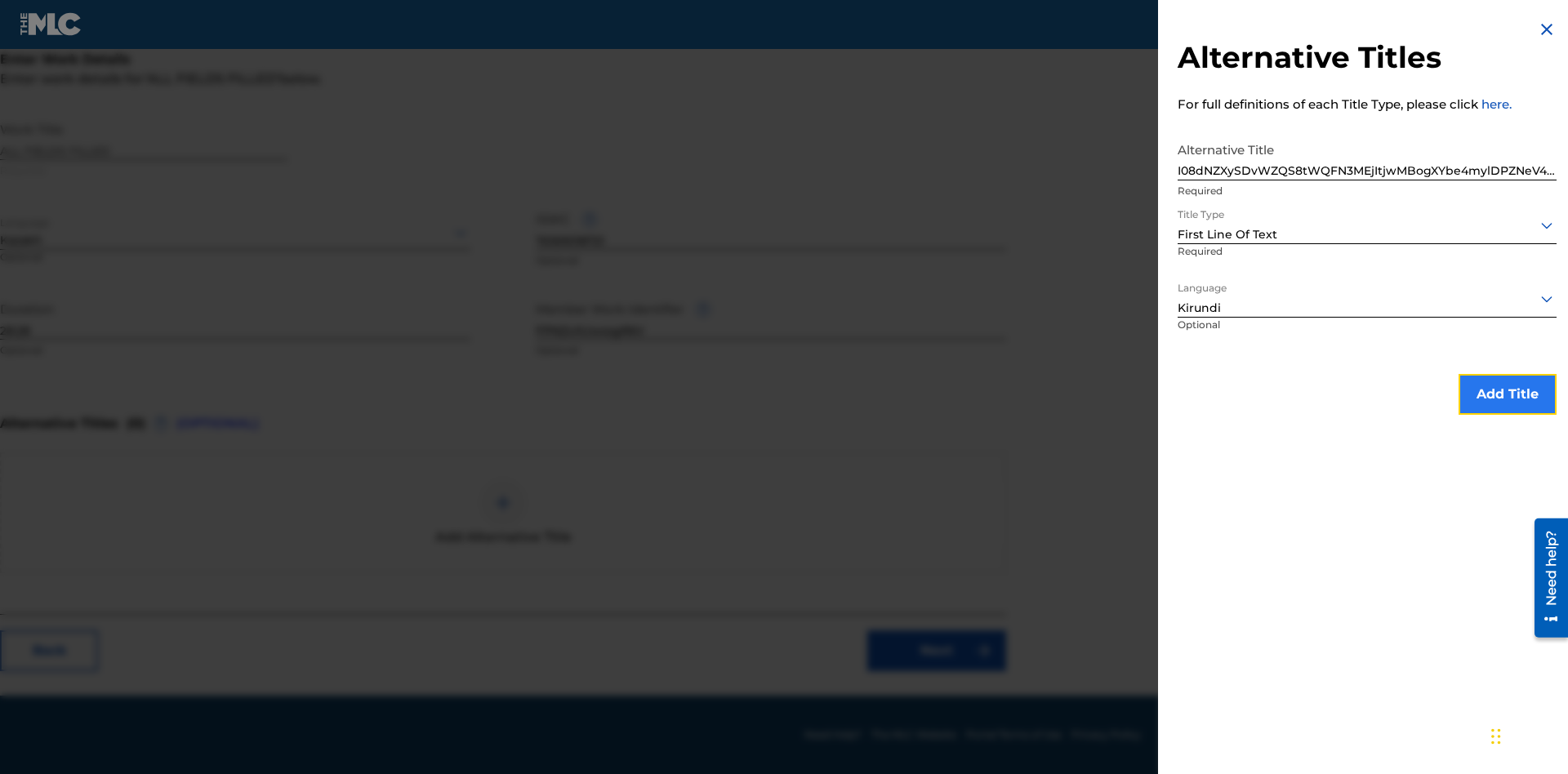
click at [1507, 394] on button "Add Title" at bounding box center [1507, 395] width 98 height 41
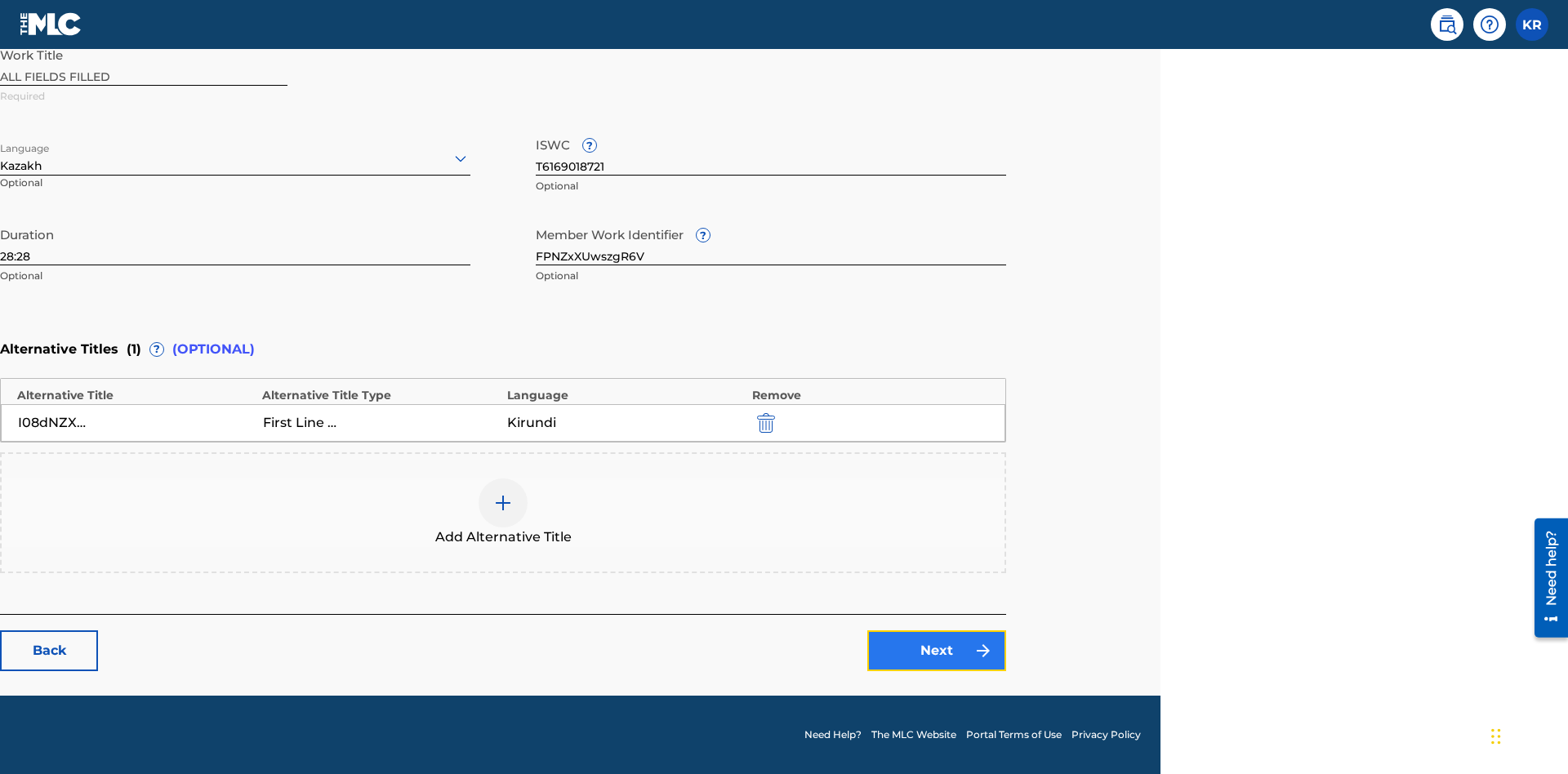
click at [937, 651] on link "Next" at bounding box center [936, 651] width 138 height 41
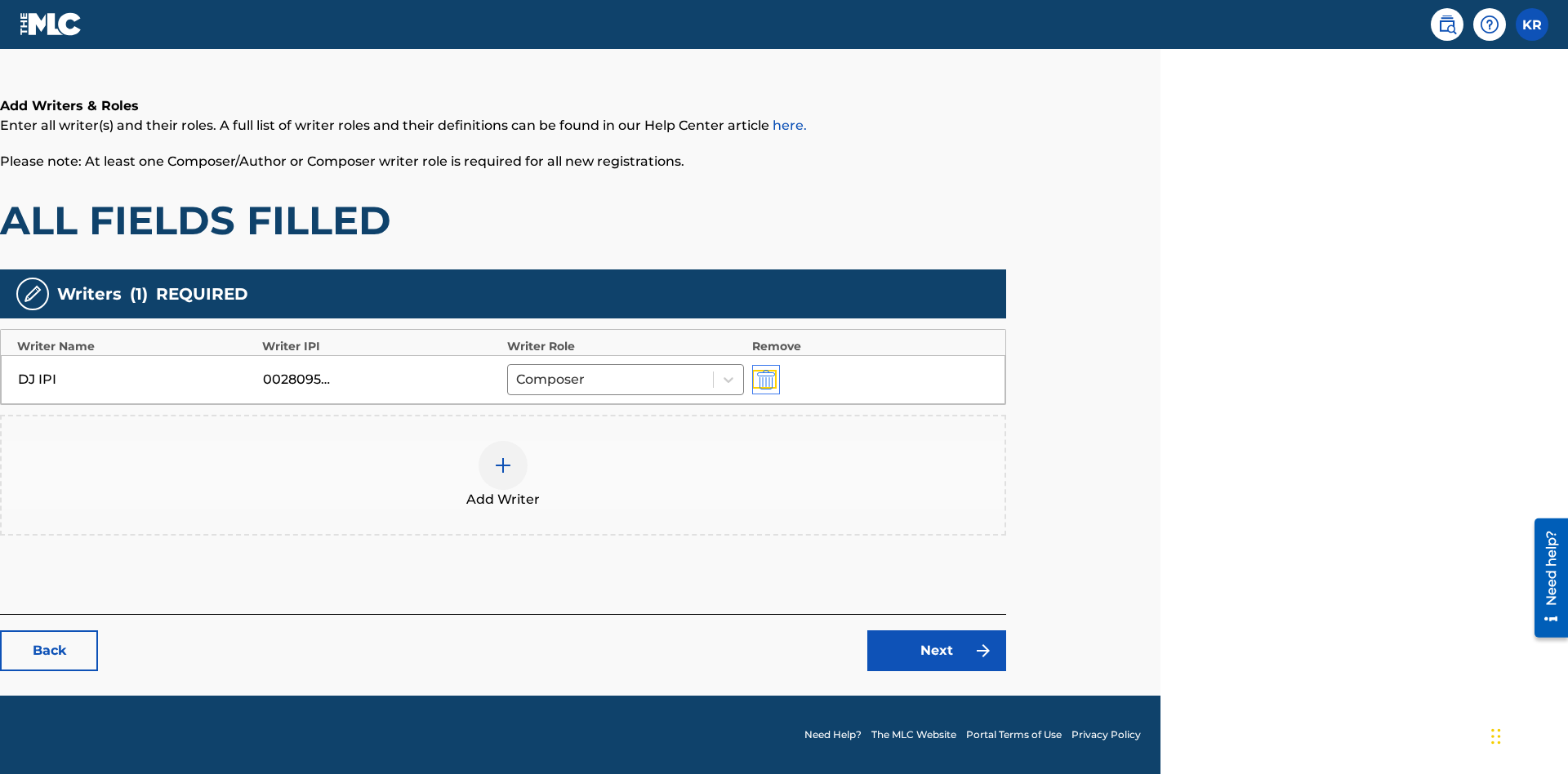
click at [763, 379] on img "submit" at bounding box center [766, 379] width 18 height 20
click at [503, 455] on img at bounding box center [503, 465] width 20 height 20
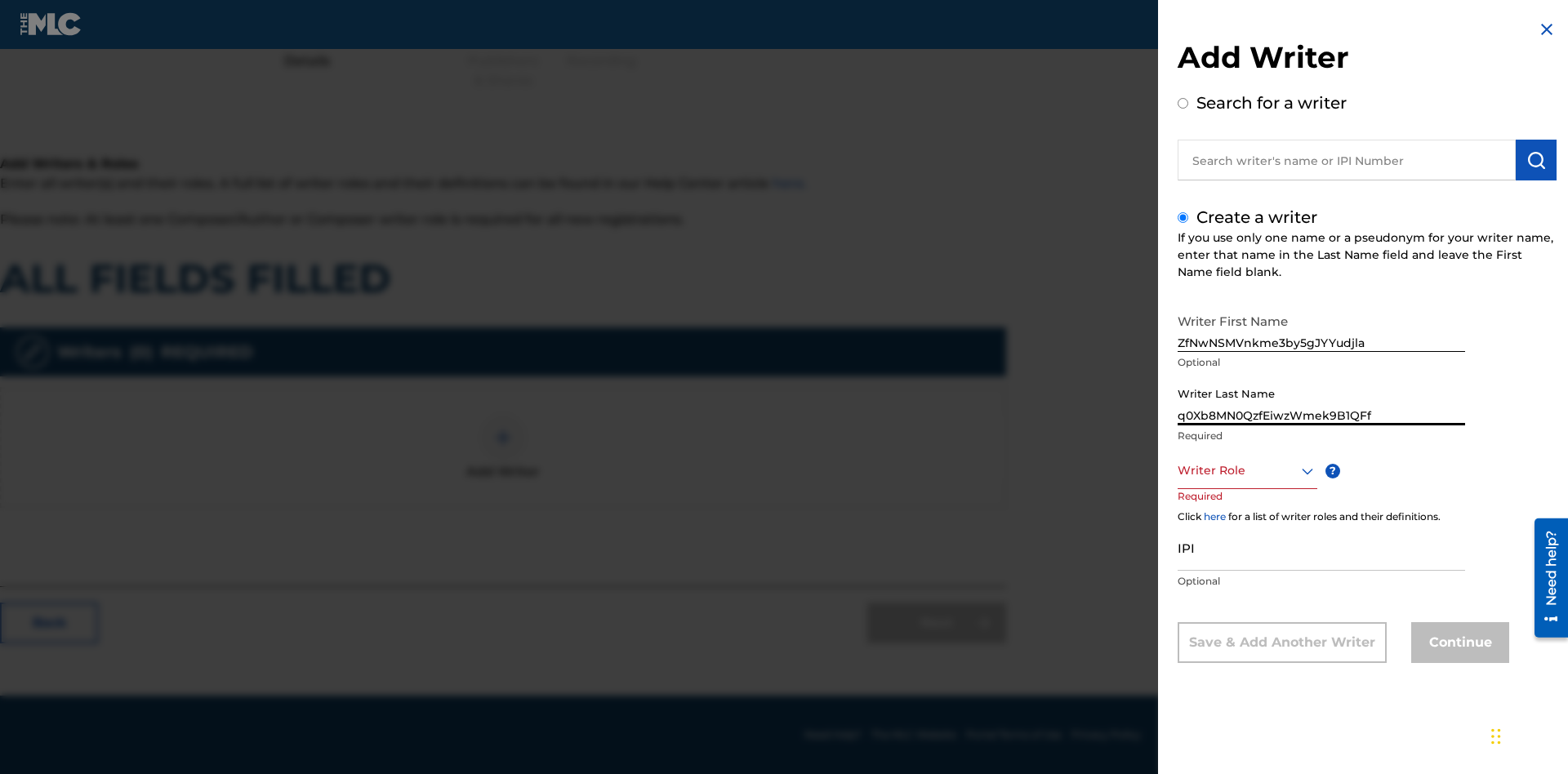
type input "q0Xb8MN0QzfEiwzWmek9B1QFf"
click at [1246, 470] on div at bounding box center [1247, 470] width 139 height 21
click at [1322, 549] on input "IPI" at bounding box center [1322, 547] width 288 height 46
click at [1457, 645] on button "Continue" at bounding box center [1460, 643] width 98 height 41
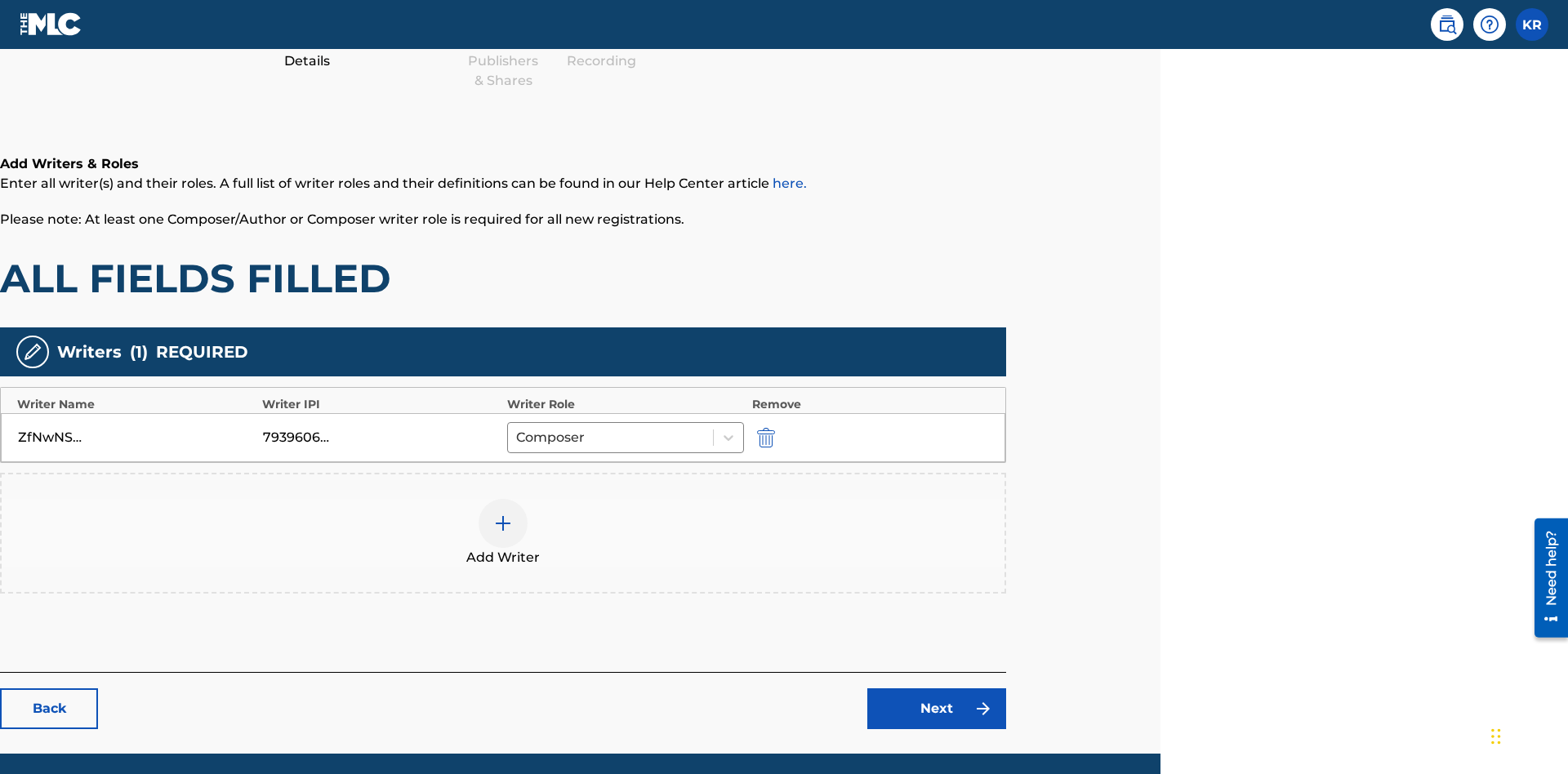
click at [503, 499] on div at bounding box center [503, 523] width 49 height 49
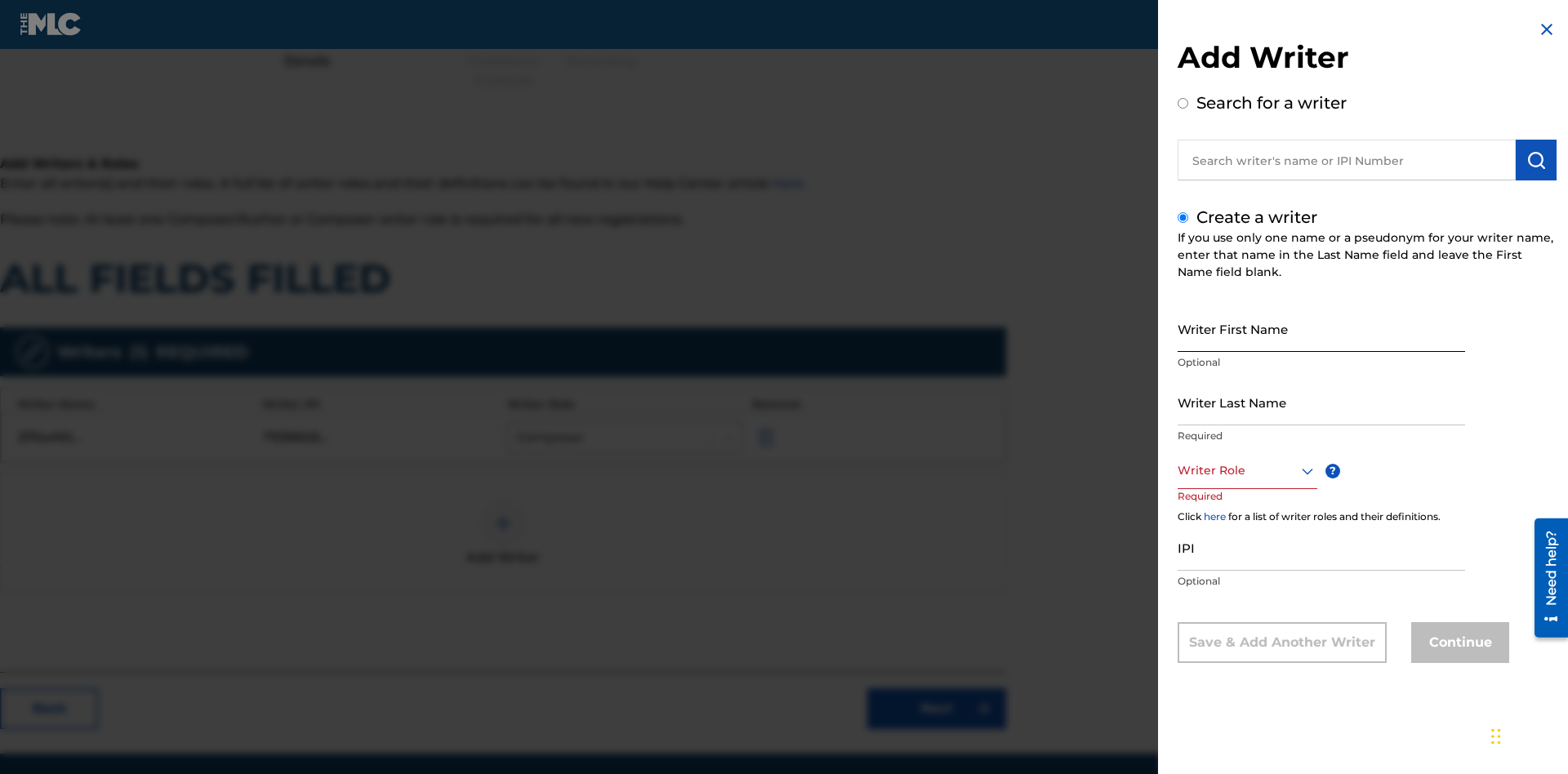
click at [1322, 329] on input "Writer First Name" at bounding box center [1322, 329] width 288 height 46
type input "PB4n5a4vcLYPwY6SfLSZXbU0j"
click at [1322, 402] on input "Writer Last Name" at bounding box center [1322, 402] width 288 height 46
type input "1C9SOzD85kLPwyWvrTsfT2k2s"
click at [1246, 470] on div at bounding box center [1247, 470] width 139 height 21
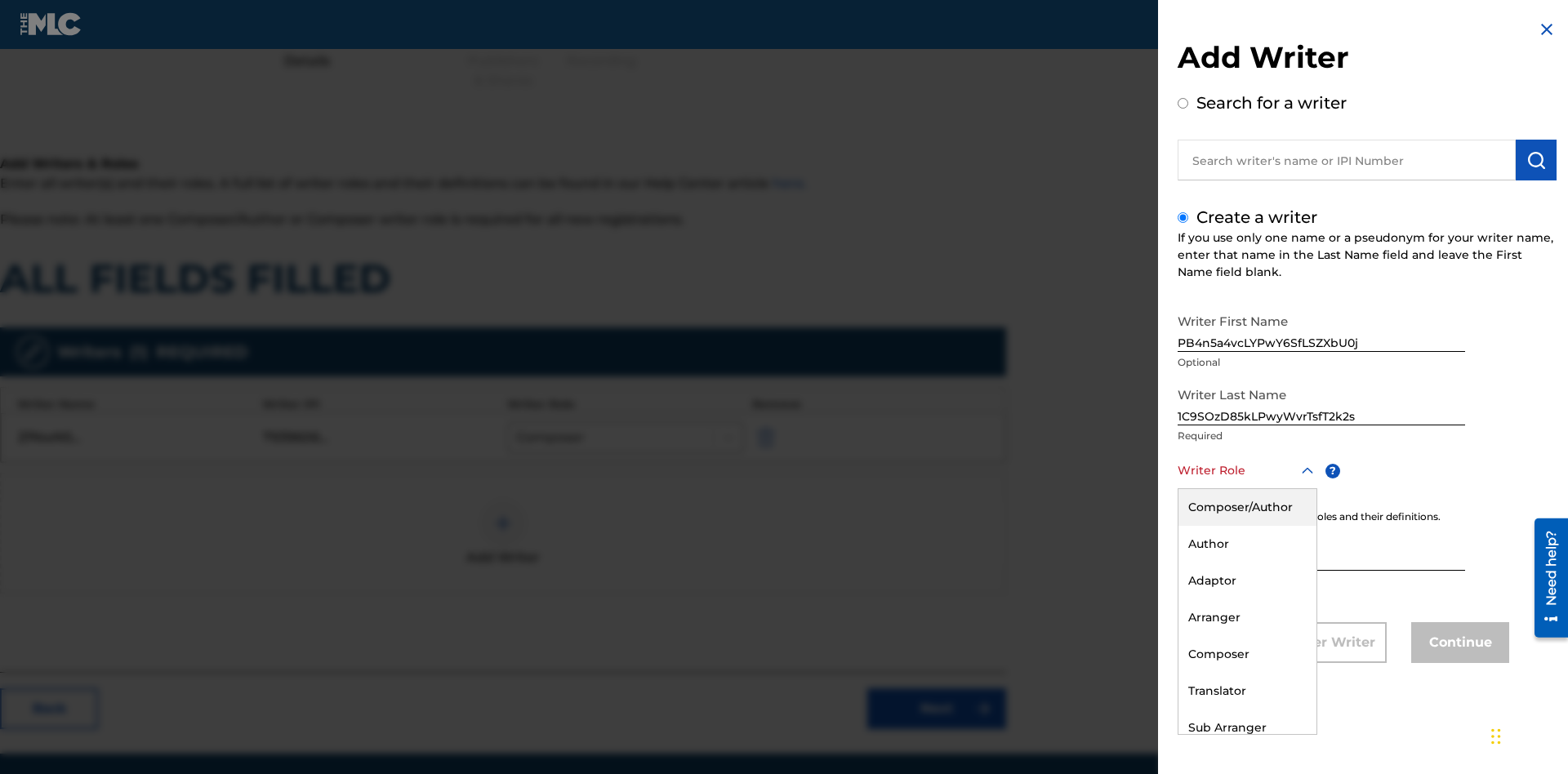
click at [1246, 544] on div "Author" at bounding box center [1247, 544] width 138 height 37
click at [1322, 549] on input "IPI" at bounding box center [1322, 547] width 288 height 46
type input "88572545683"
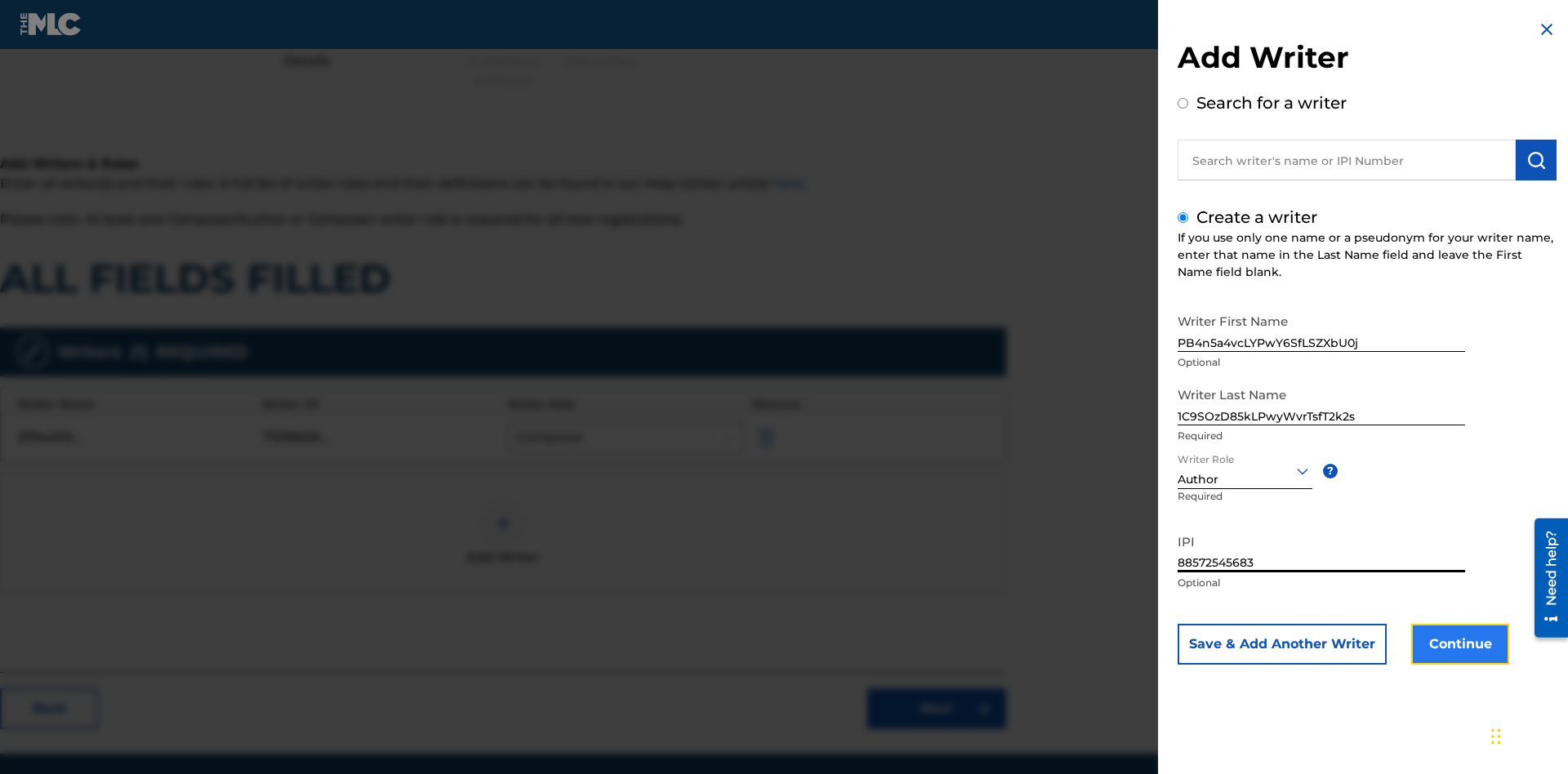
click at [1457, 645] on button "Continue" at bounding box center [1460, 645] width 98 height 41
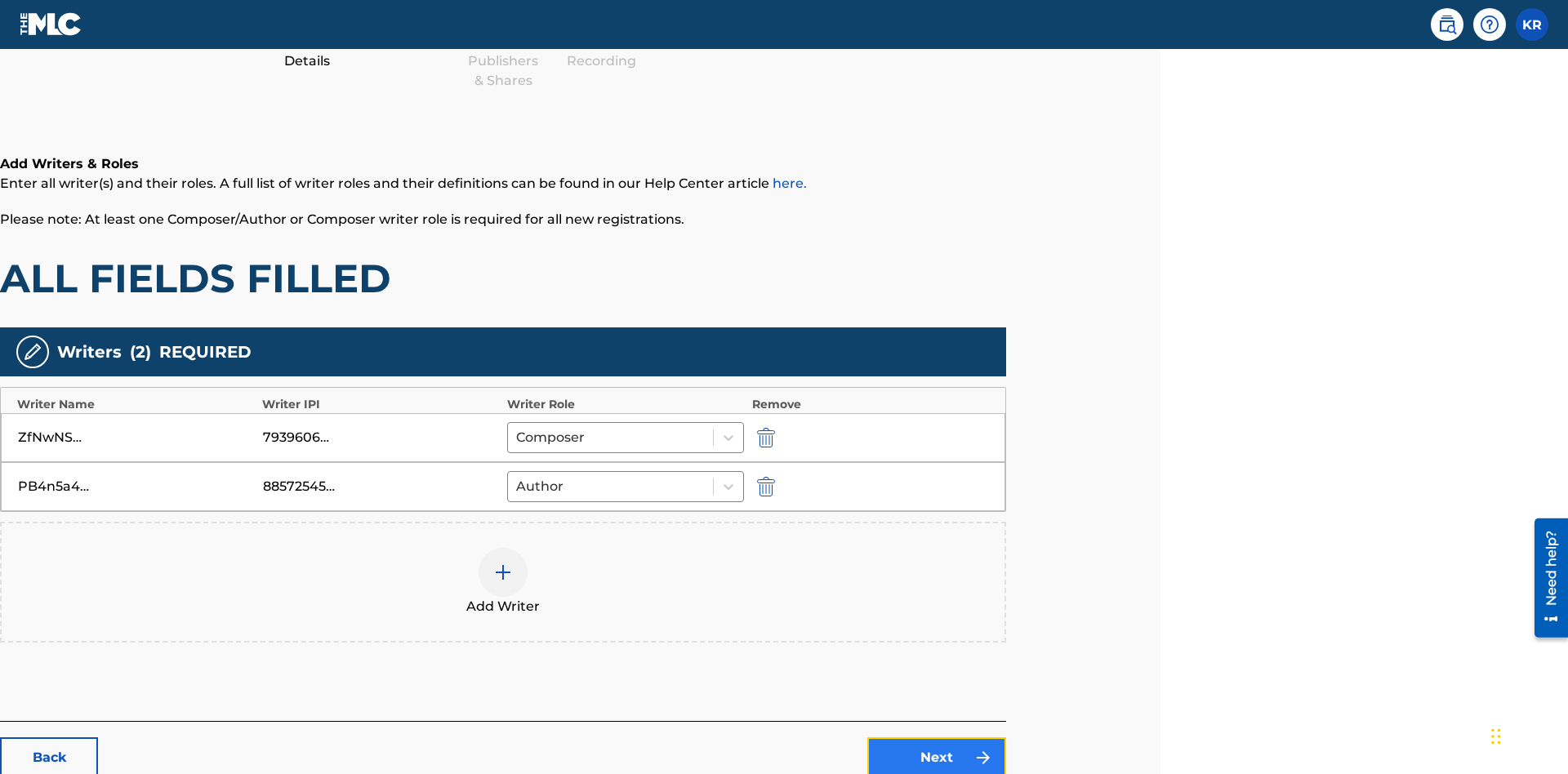
click at [937, 737] on link "Next" at bounding box center [936, 758] width 138 height 41
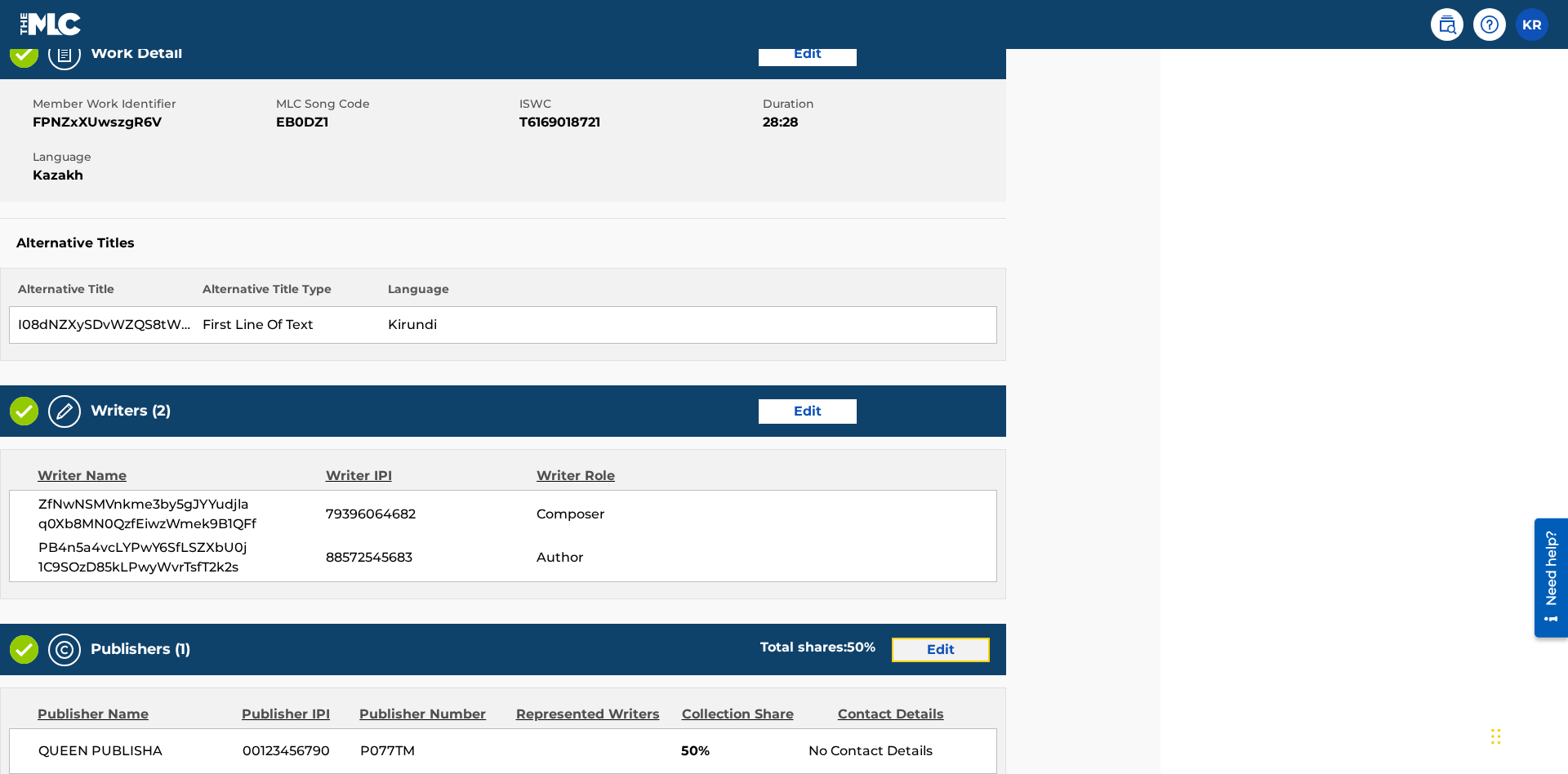
click at [940, 637] on link "Edit" at bounding box center [941, 649] width 98 height 24
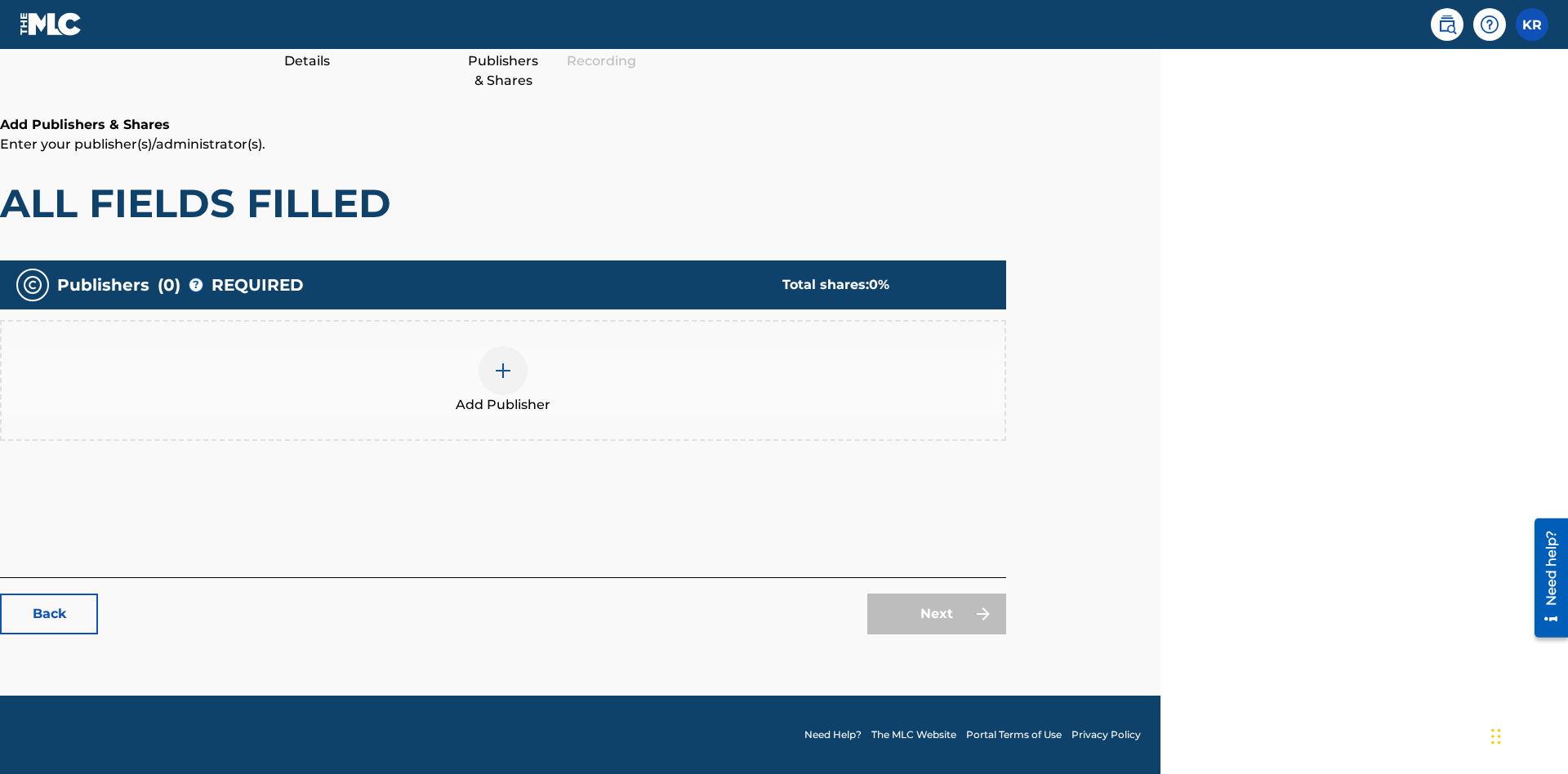
click at [503, 370] on img at bounding box center [503, 370] width 20 height 20
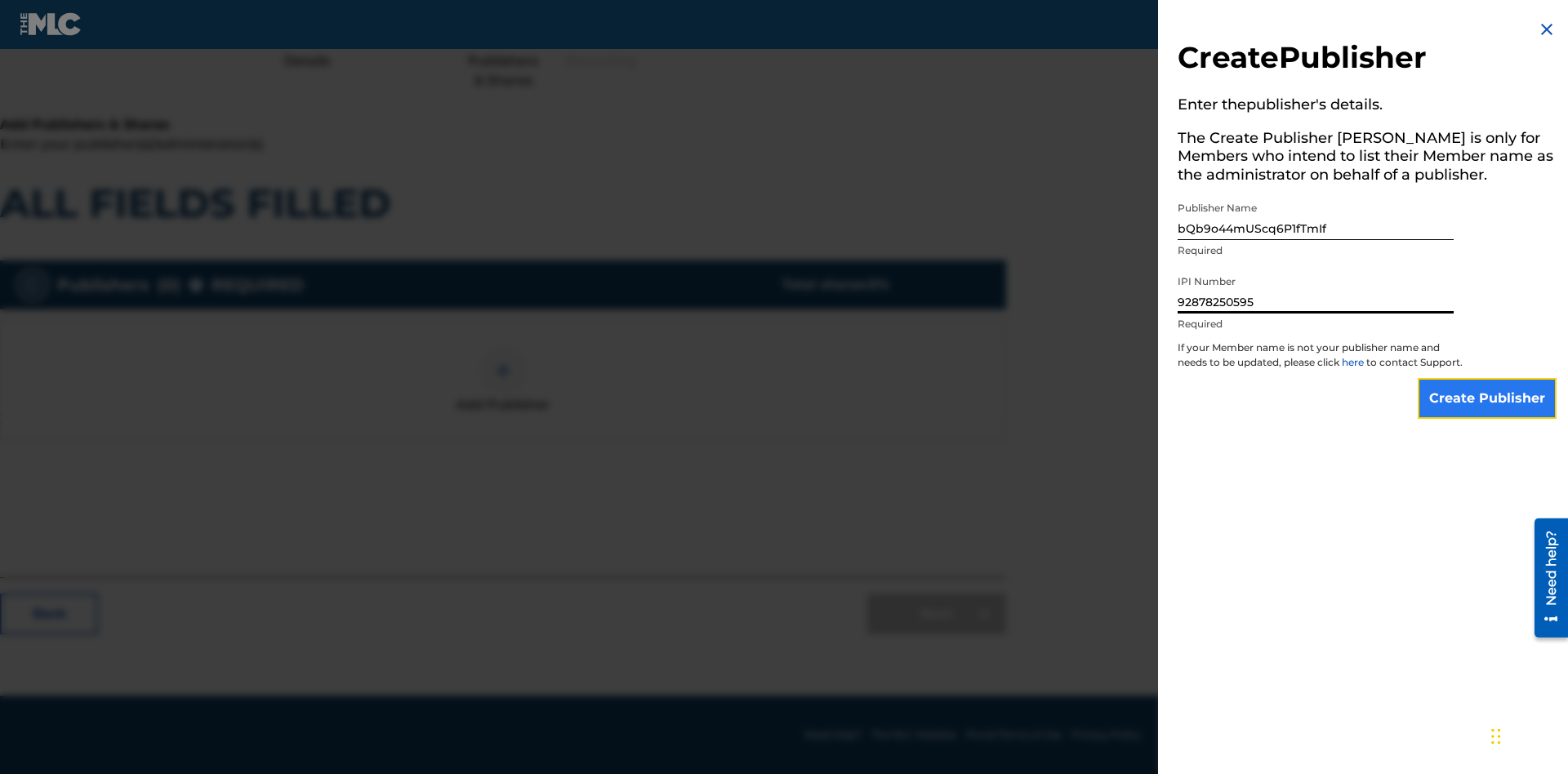
click at [1488, 413] on input "Create Publisher" at bounding box center [1487, 398] width 138 height 41
click at [1488, 378] on input "Create Publisher" at bounding box center [1487, 398] width 138 height 41
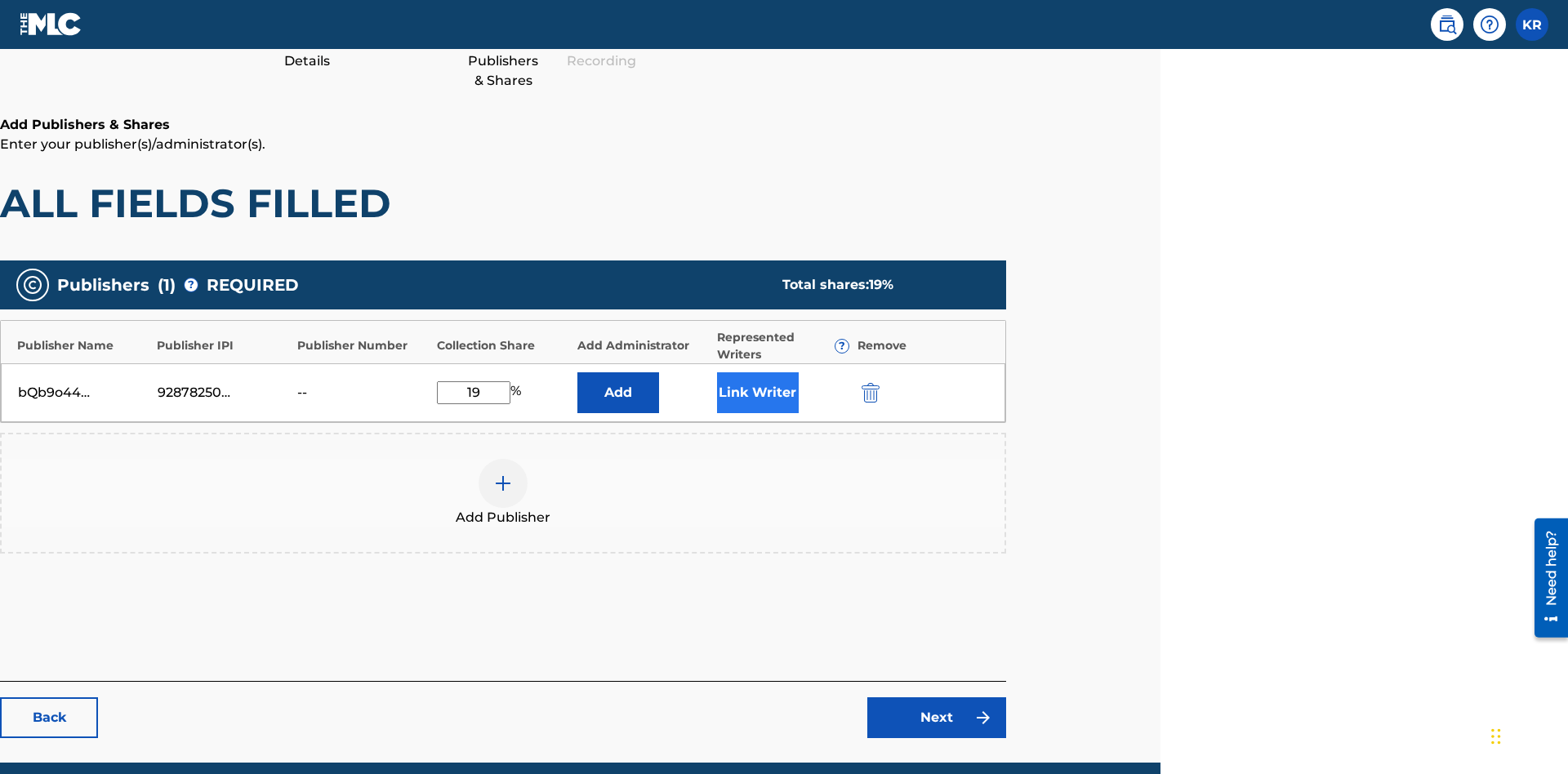
type input "19"
click at [757, 372] on button "Link Writer" at bounding box center [757, 393] width 81 height 41
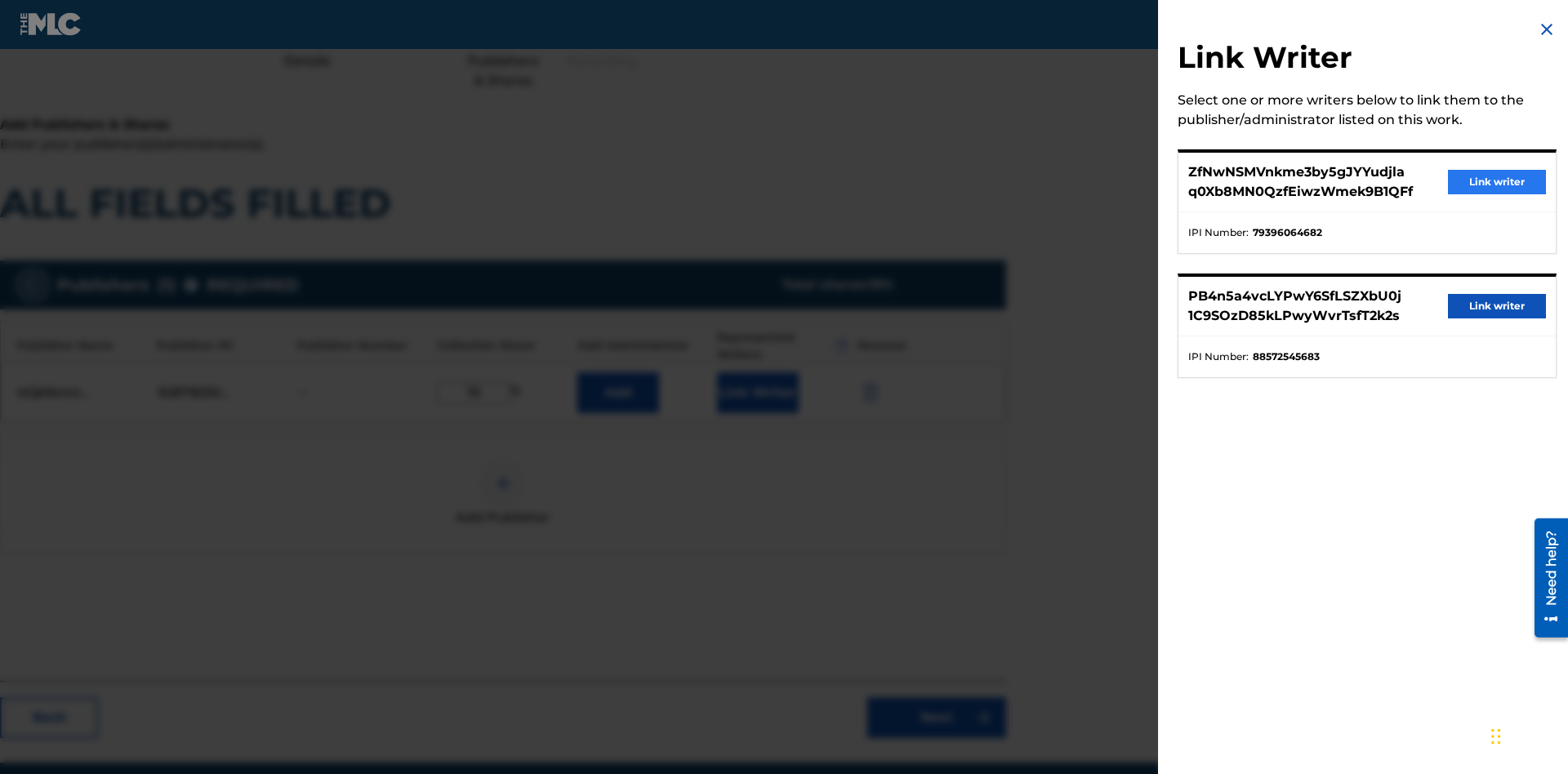
click at [1497, 182] on button "Link writer" at bounding box center [1497, 181] width 98 height 24
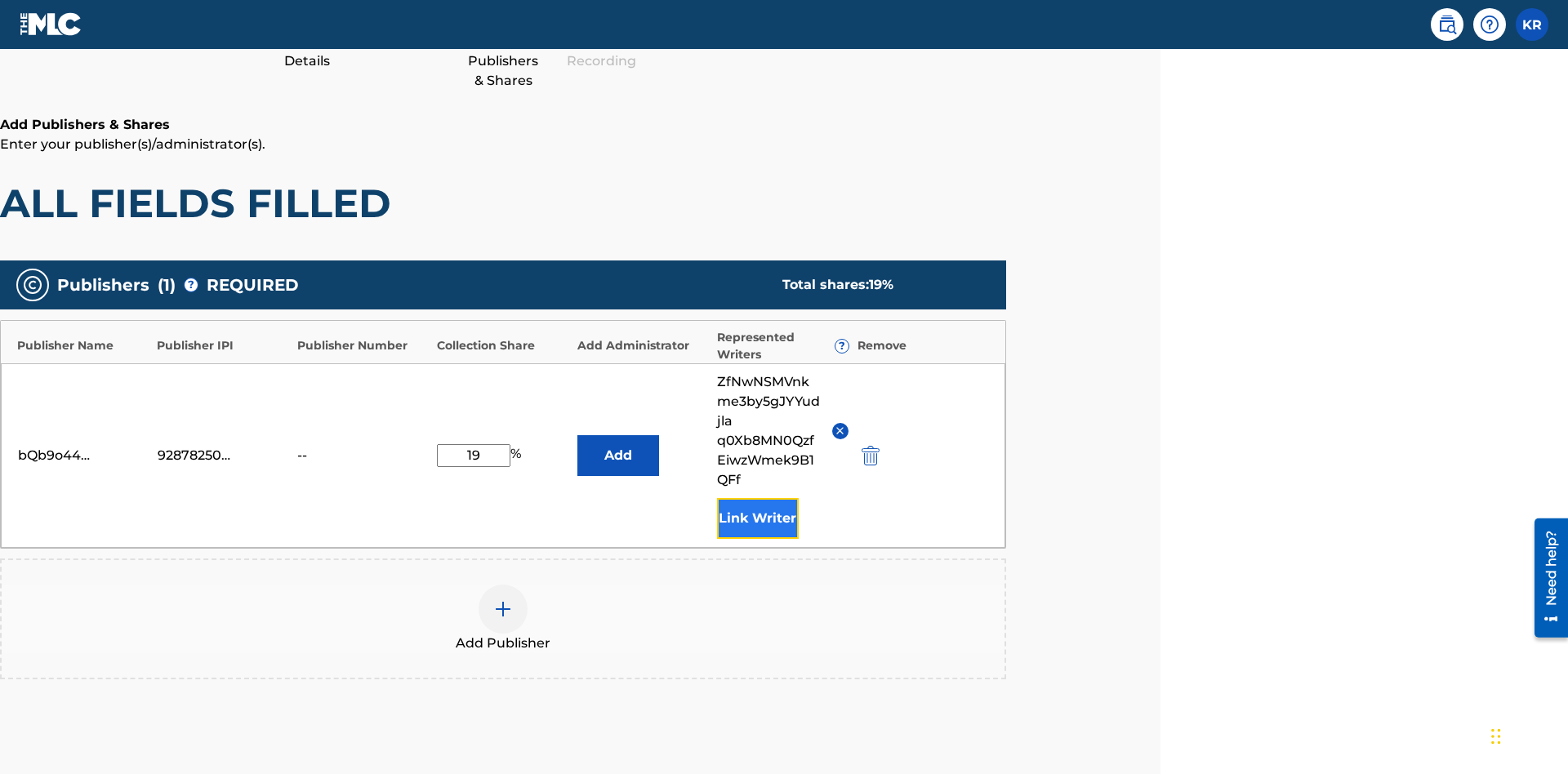
click at [757, 498] on button "Link Writer" at bounding box center [757, 519] width 81 height 41
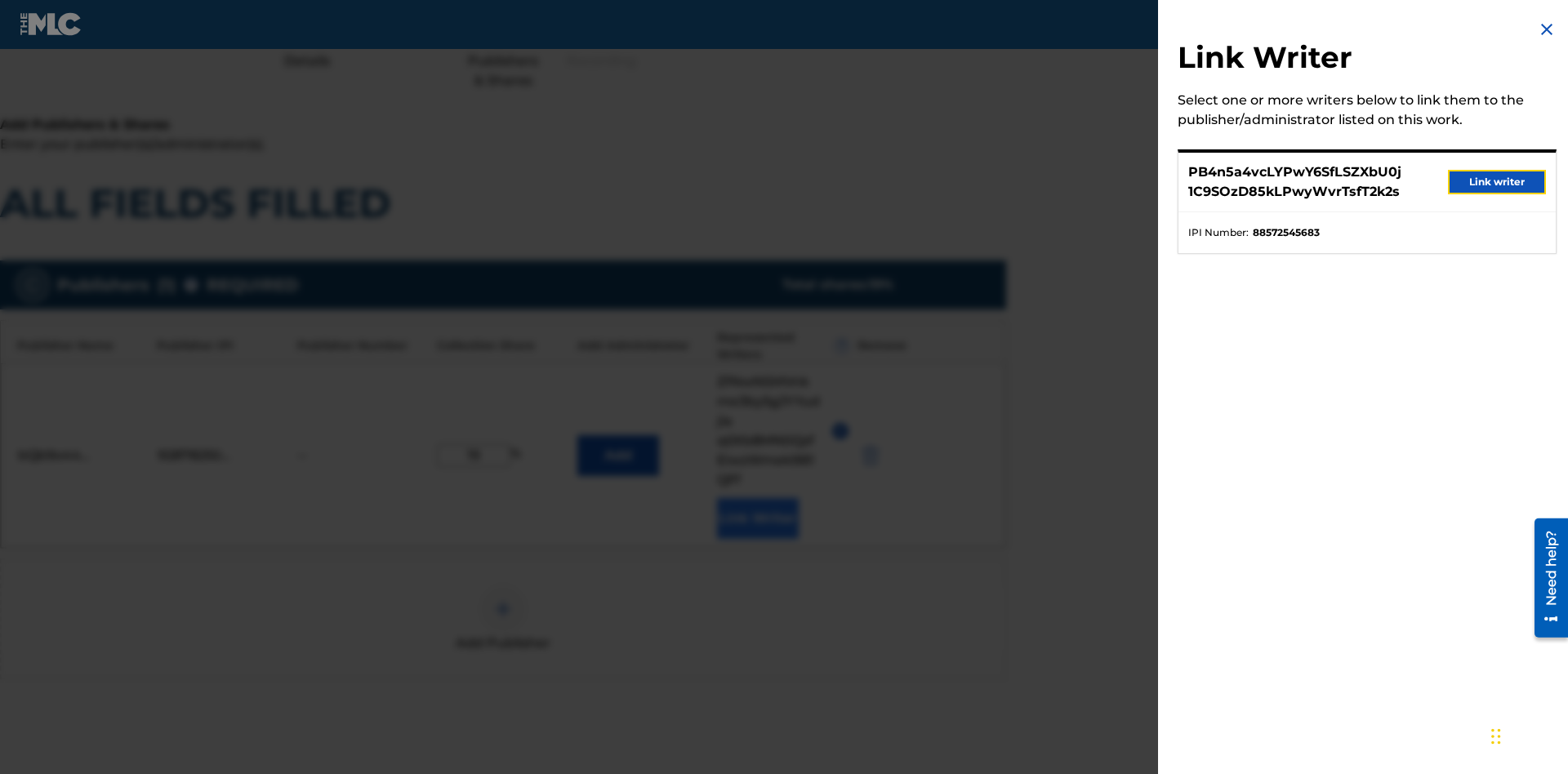
click at [1497, 182] on button "Link writer" at bounding box center [1497, 181] width 98 height 24
click at [757, 498] on button "Link Writer" at bounding box center [757, 519] width 81 height 41
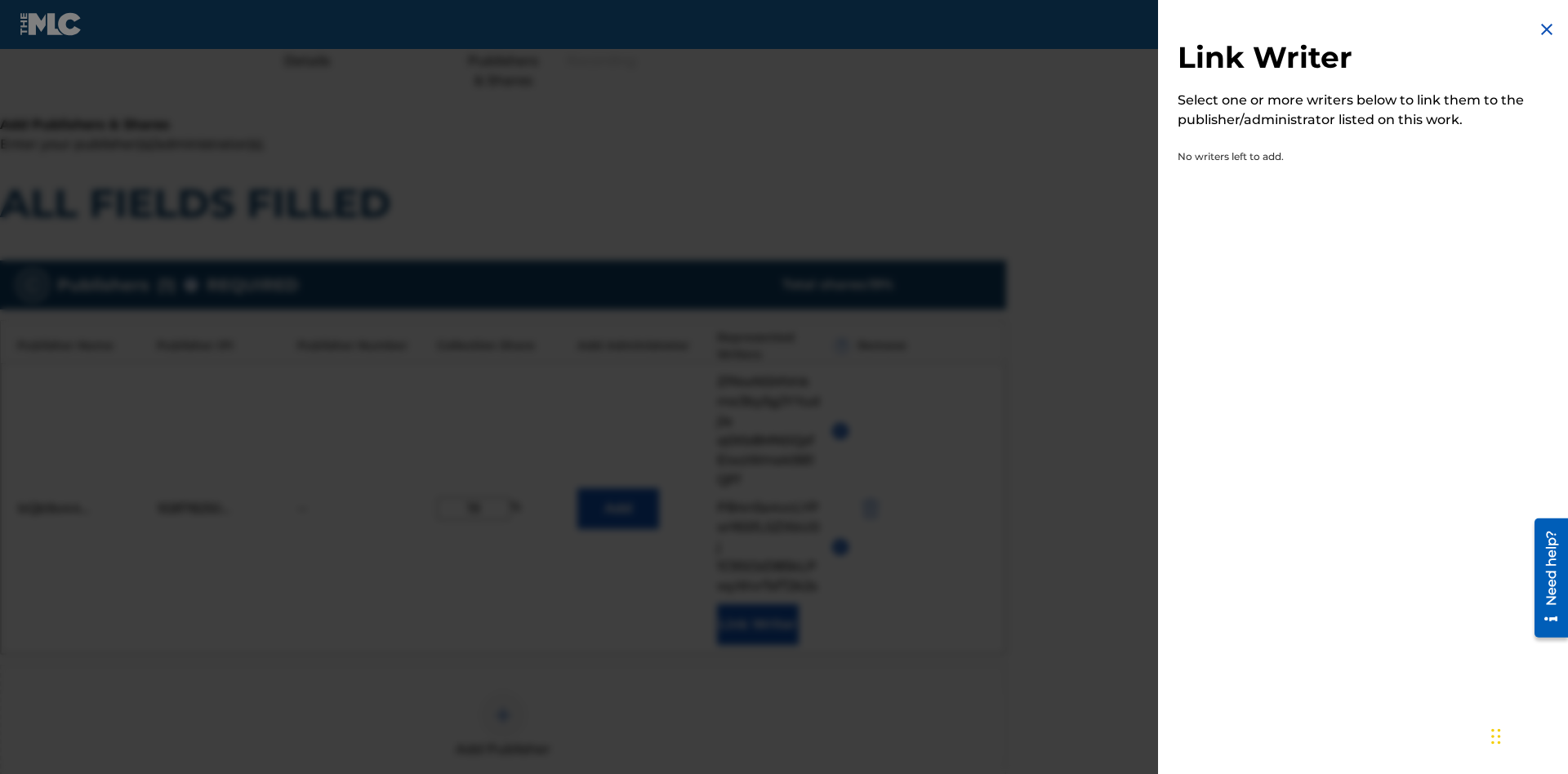
click at [1547, 29] on img at bounding box center [1547, 29] width 20 height 20
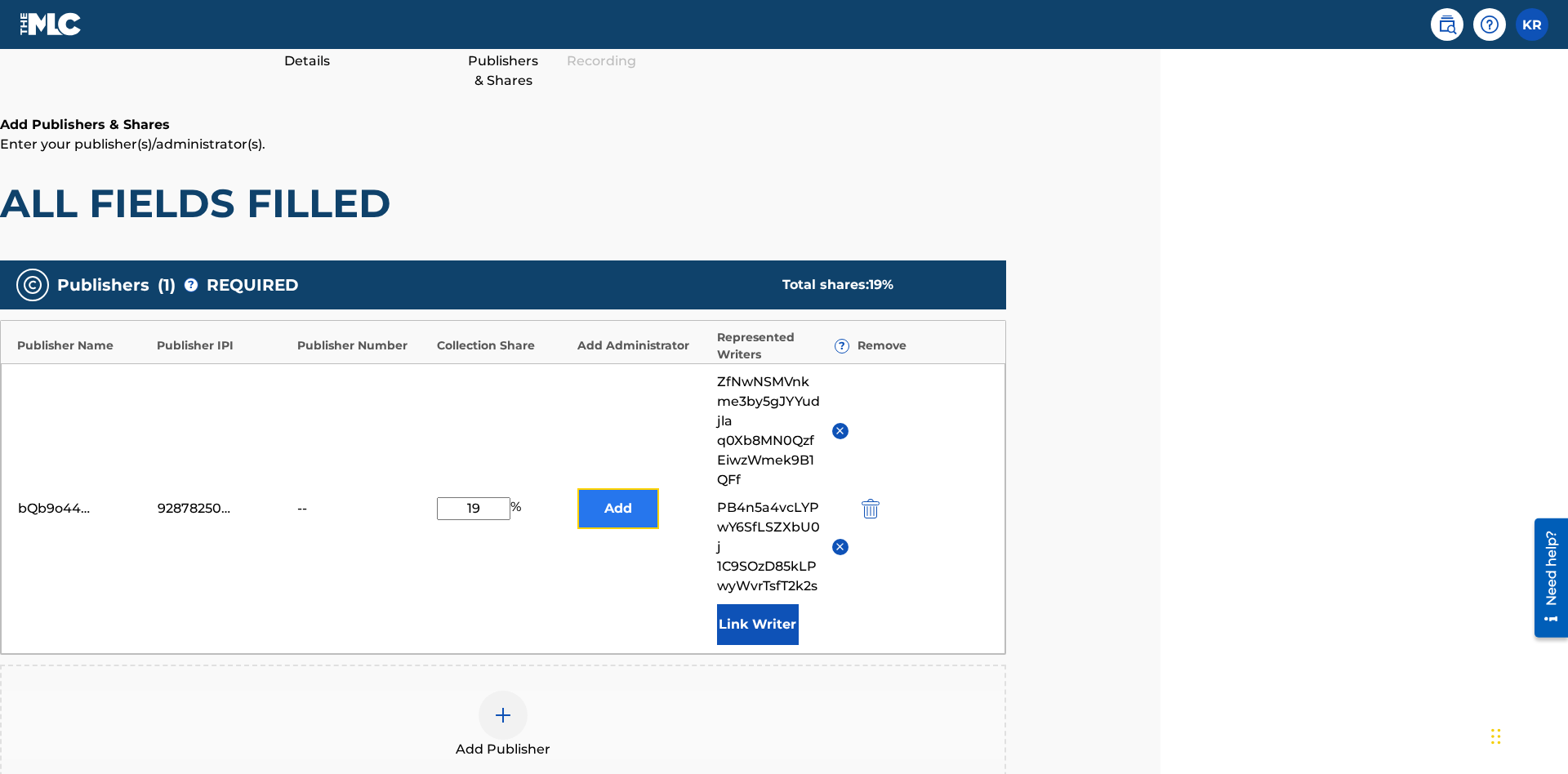
click at [617, 488] on button "Add" at bounding box center [618, 509] width 81 height 41
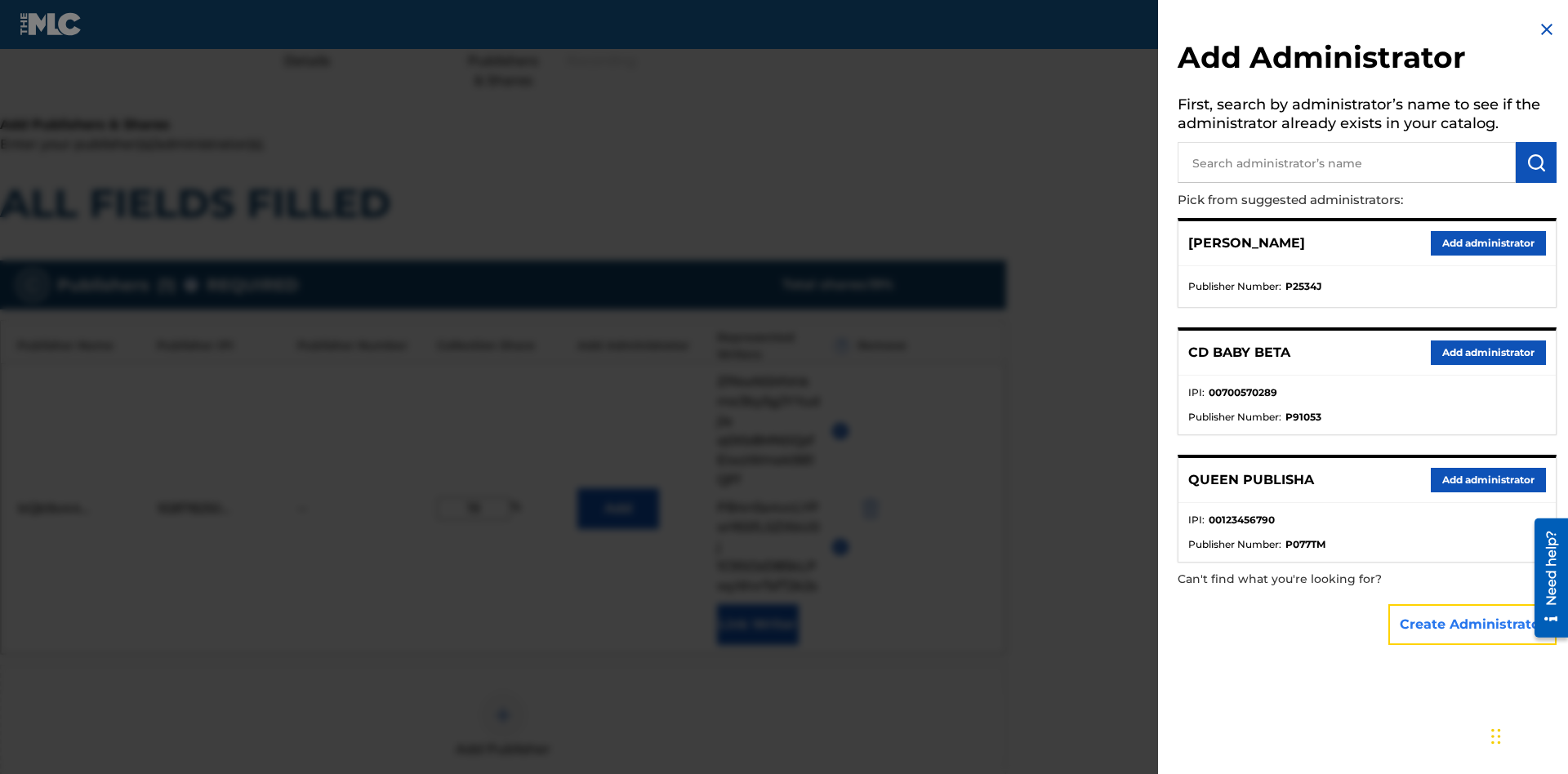
click at [1473, 624] on button "Create Administrator" at bounding box center [1472, 625] width 168 height 41
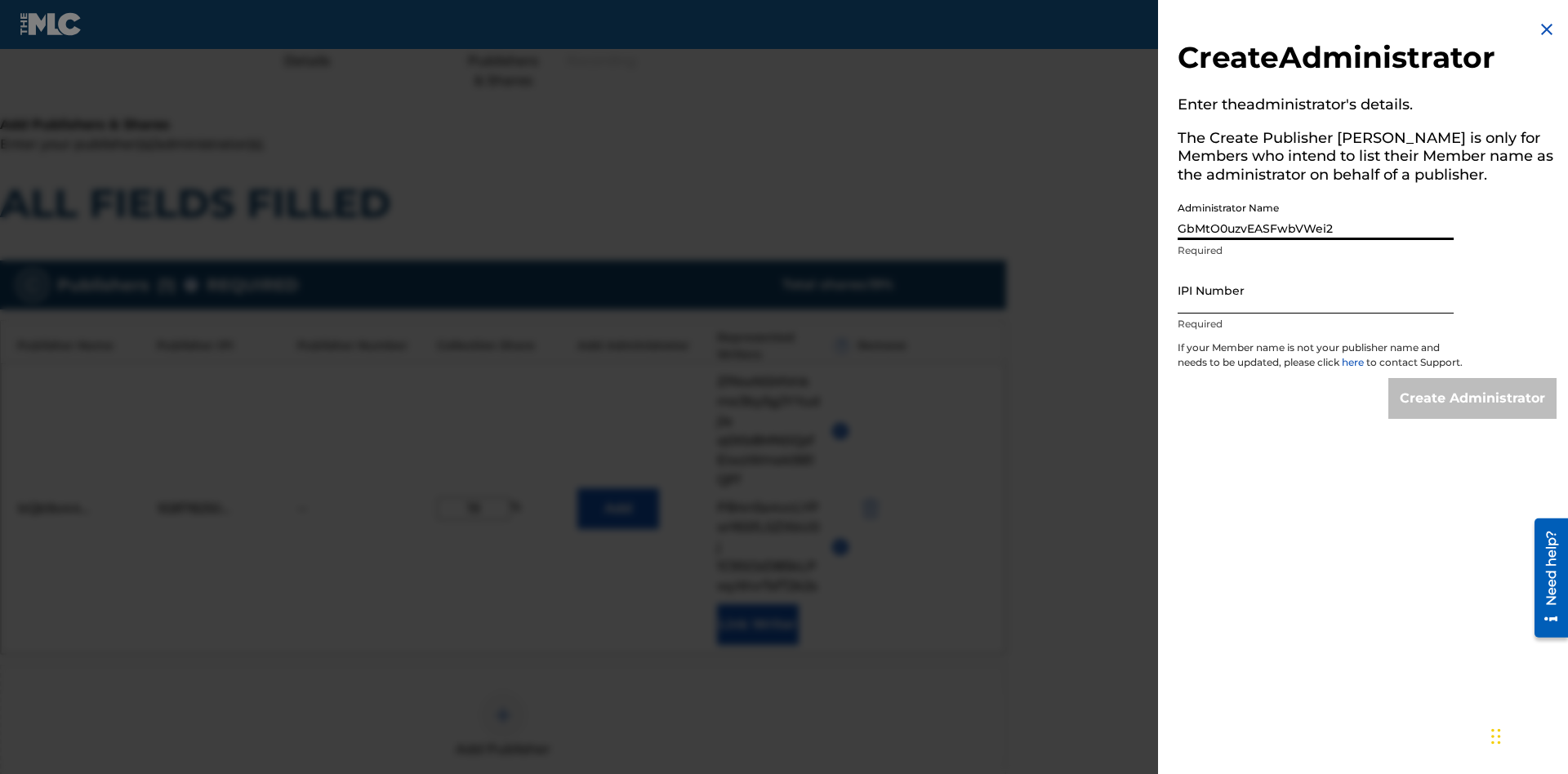
click at [1315, 290] on input "IPI Number" at bounding box center [1315, 290] width 276 height 46
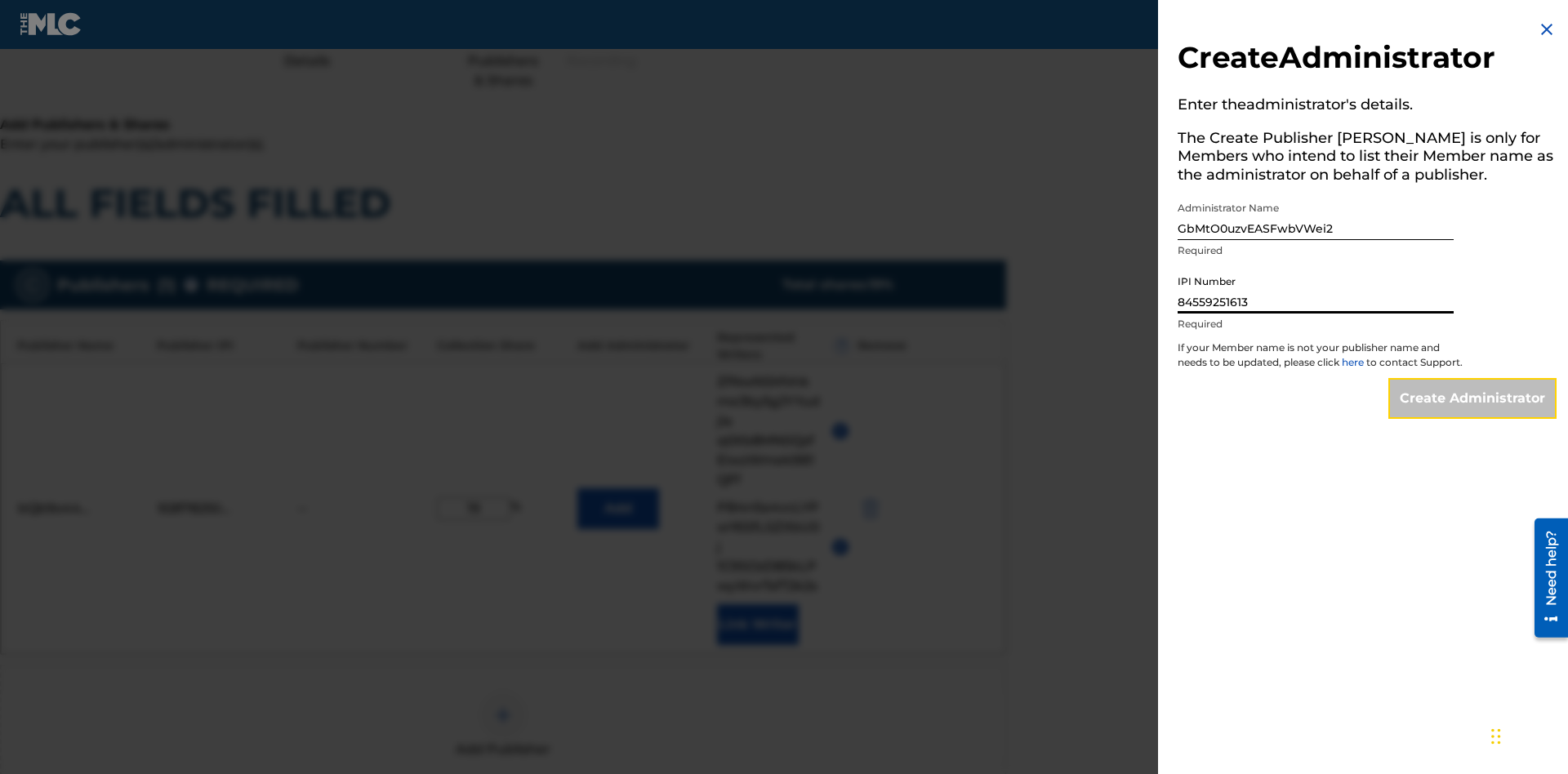
click at [1473, 413] on input "Create Administrator" at bounding box center [1472, 398] width 168 height 41
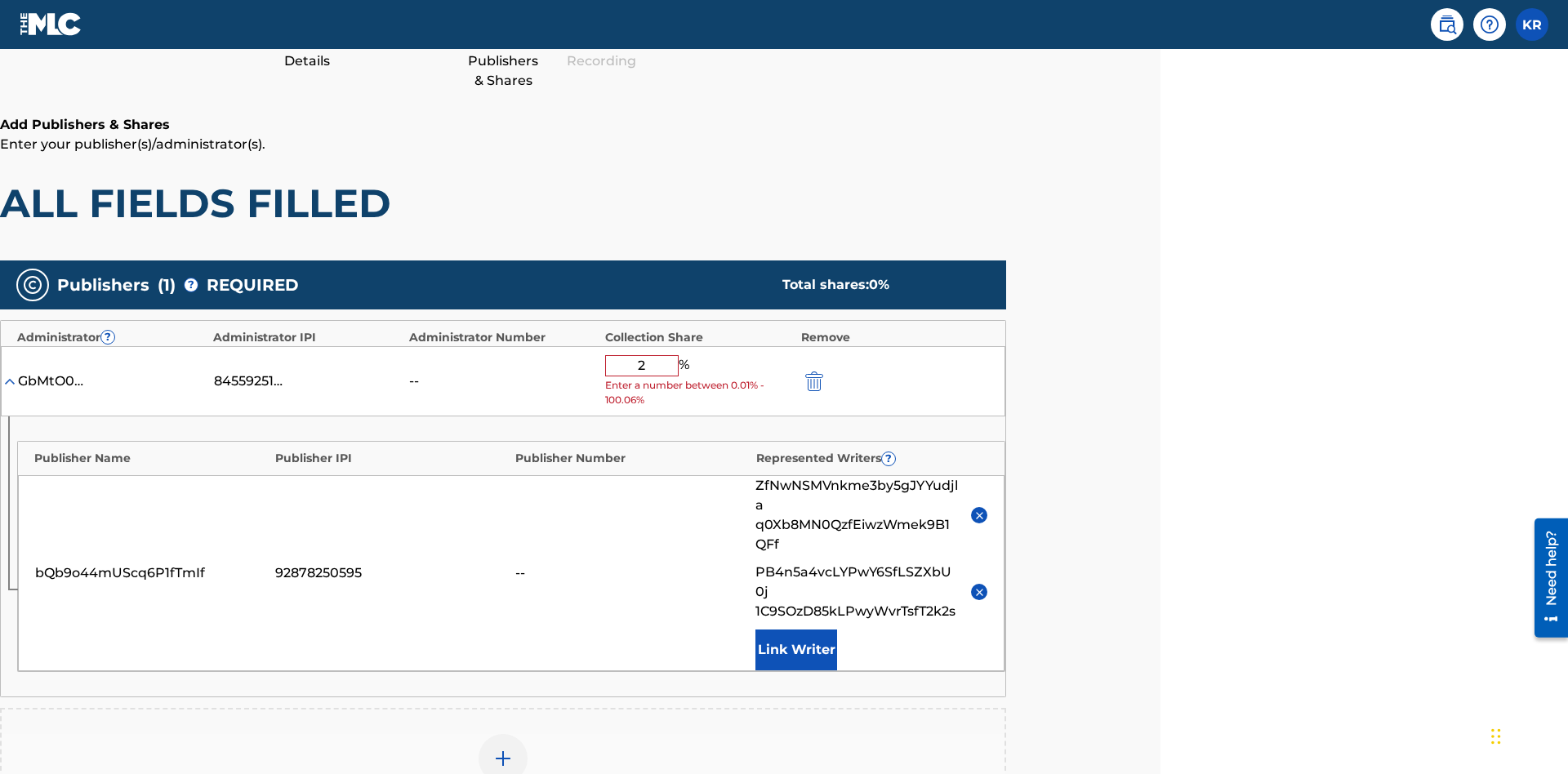
type input "24"
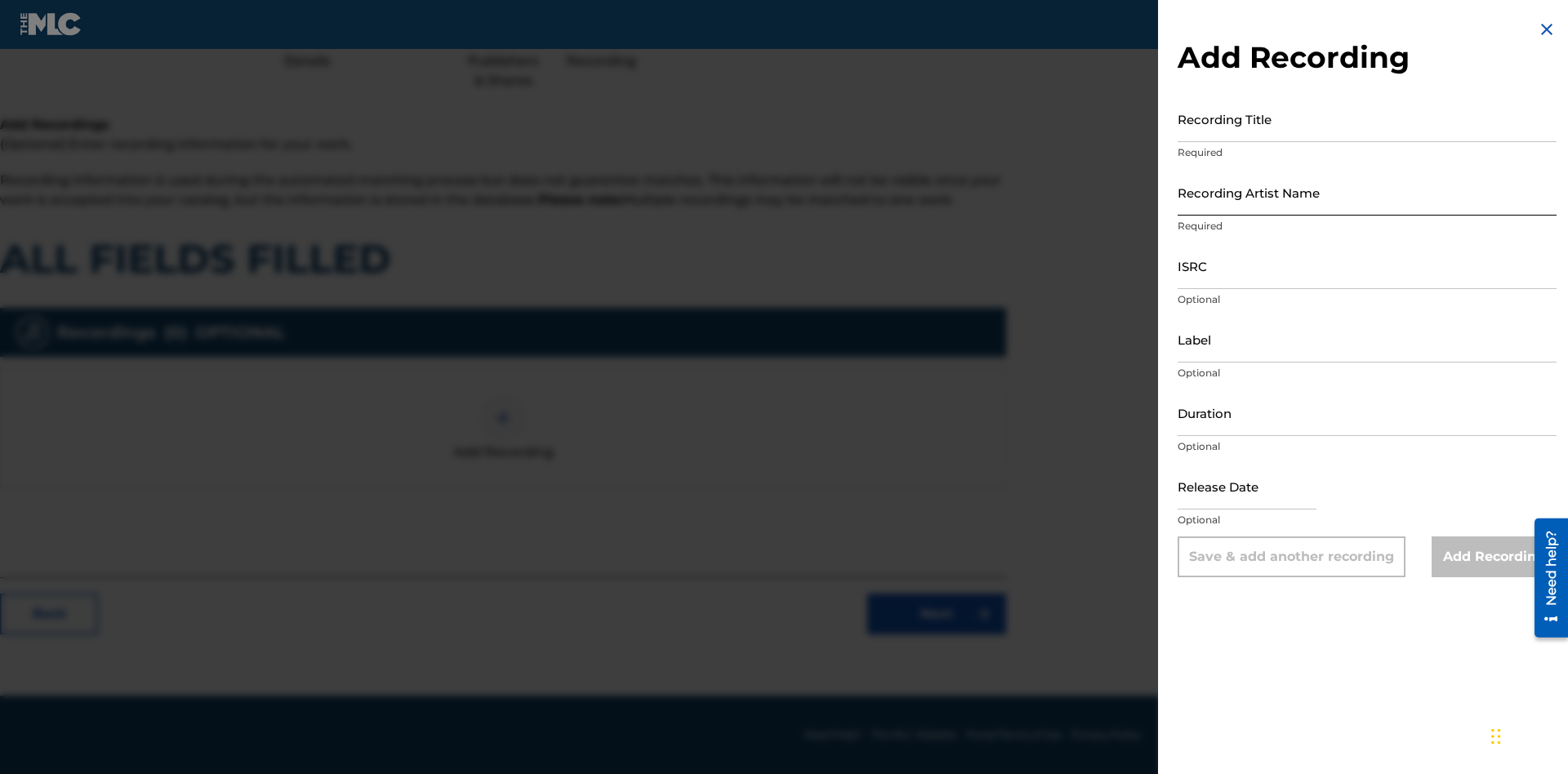
click at [1367, 119] on input "Recording Title" at bounding box center [1367, 119] width 379 height 46
type input "I4bMxtiaeB9gGSzZeHiAso55O"
click at [1367, 192] on input "Recording Artist Name" at bounding box center [1367, 192] width 379 height 46
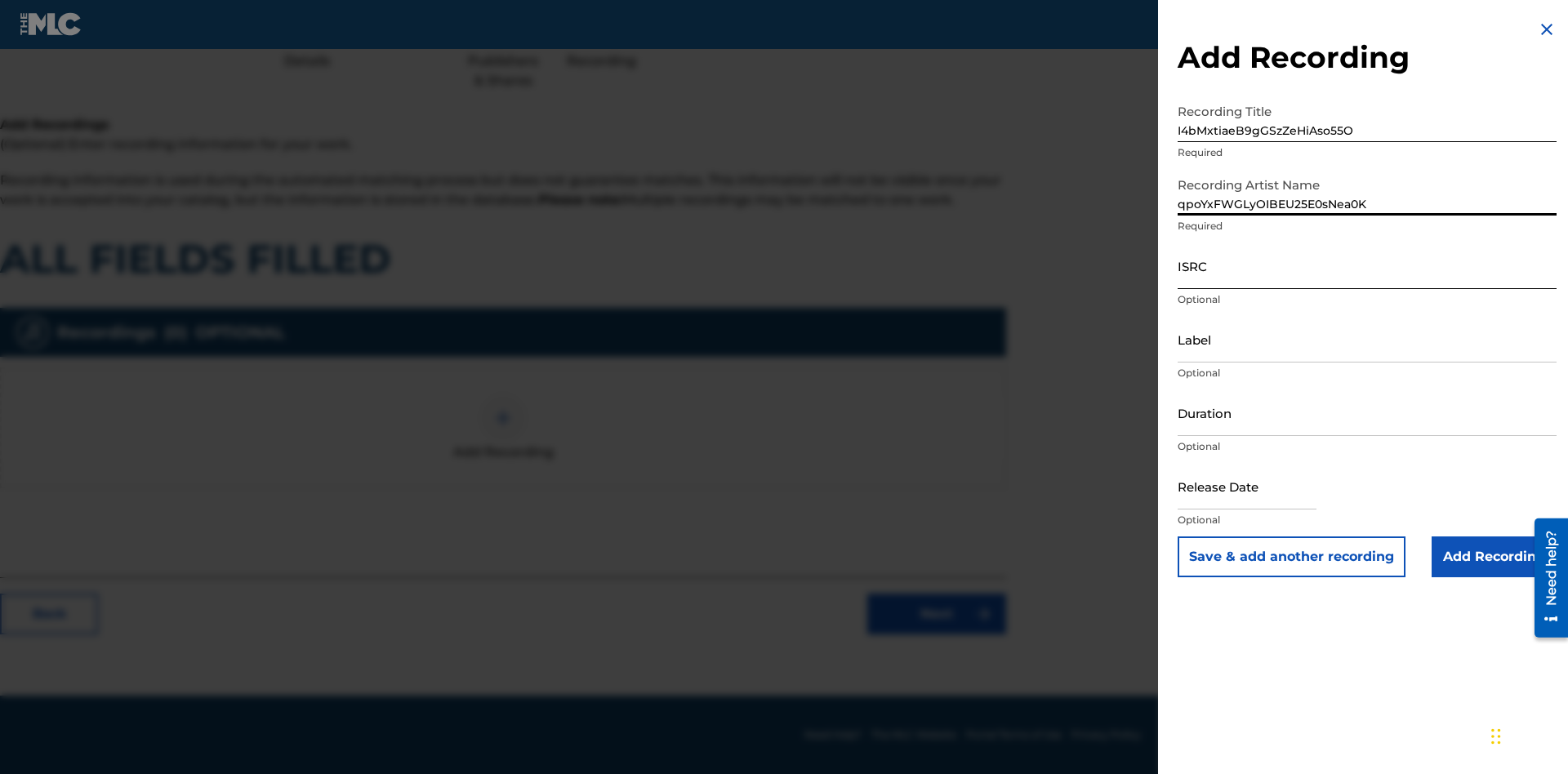
type input "qpoYxFWGLyOIBEU25E0sNea0K"
click at [1367, 265] on input "ISRC" at bounding box center [1367, 266] width 379 height 46
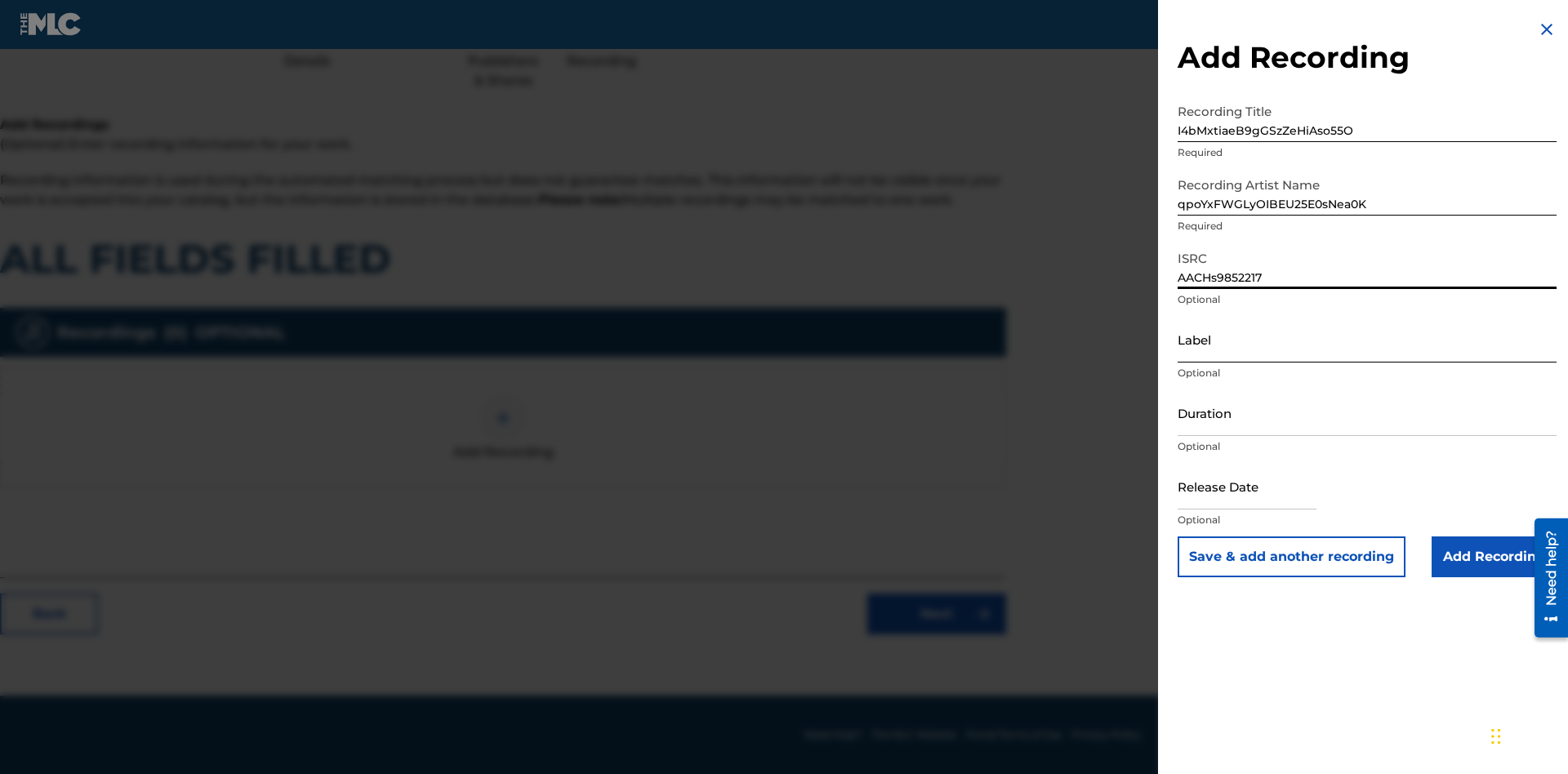
type input "AACHs9852217"
click at [1367, 339] on input "Label" at bounding box center [1367, 339] width 379 height 46
type input "0HSBIdjm0HJQ08Pqr5lJ9PFHs"
click at [1367, 412] on input "Duration" at bounding box center [1367, 412] width 379 height 46
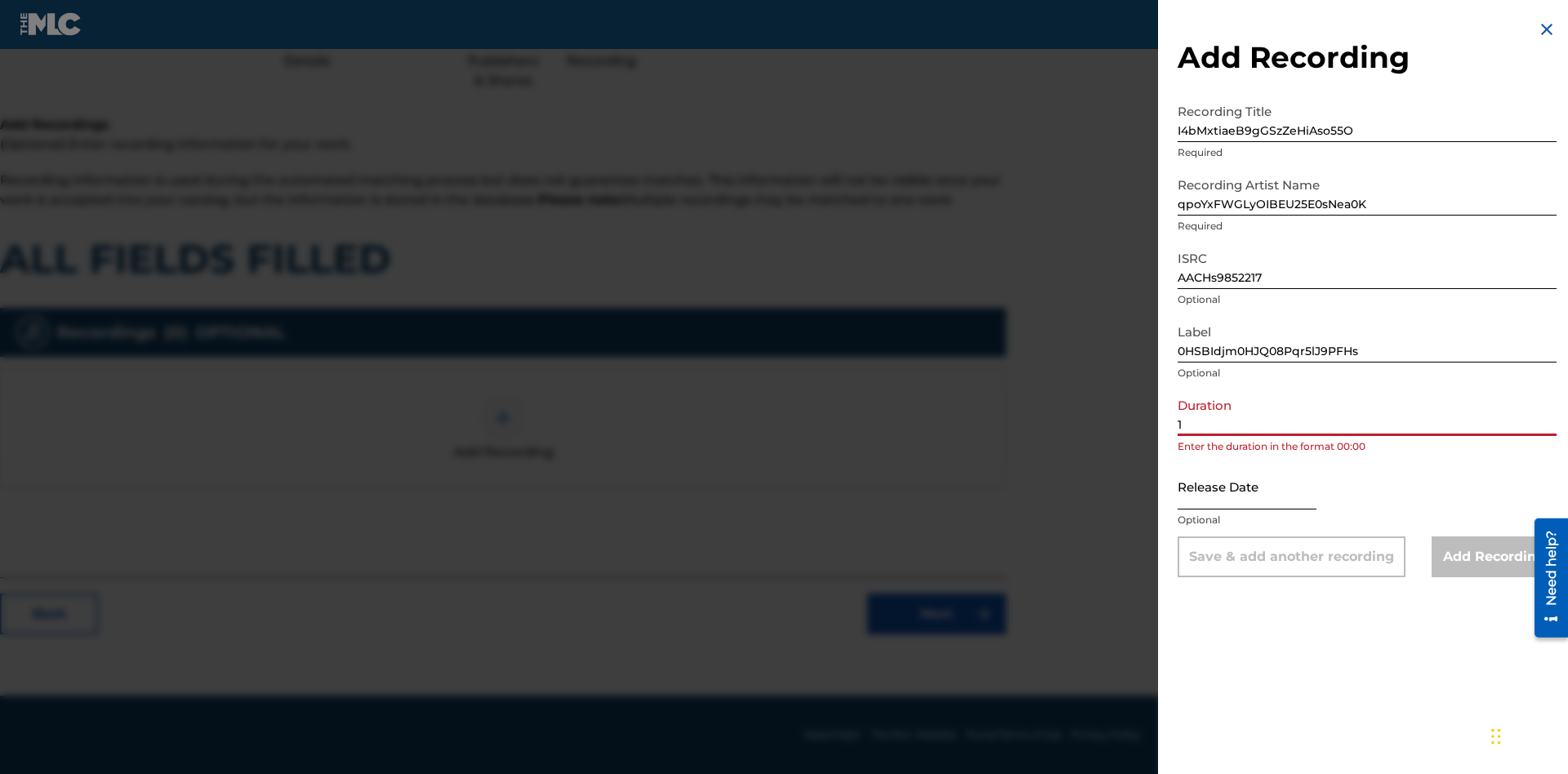
click at [1367, 412] on input "1" at bounding box center [1367, 412] width 379 height 46
type input "11:11"
click at [1260, 487] on input "text" at bounding box center [1247, 487] width 138 height 46
select select "8"
select select "2025"
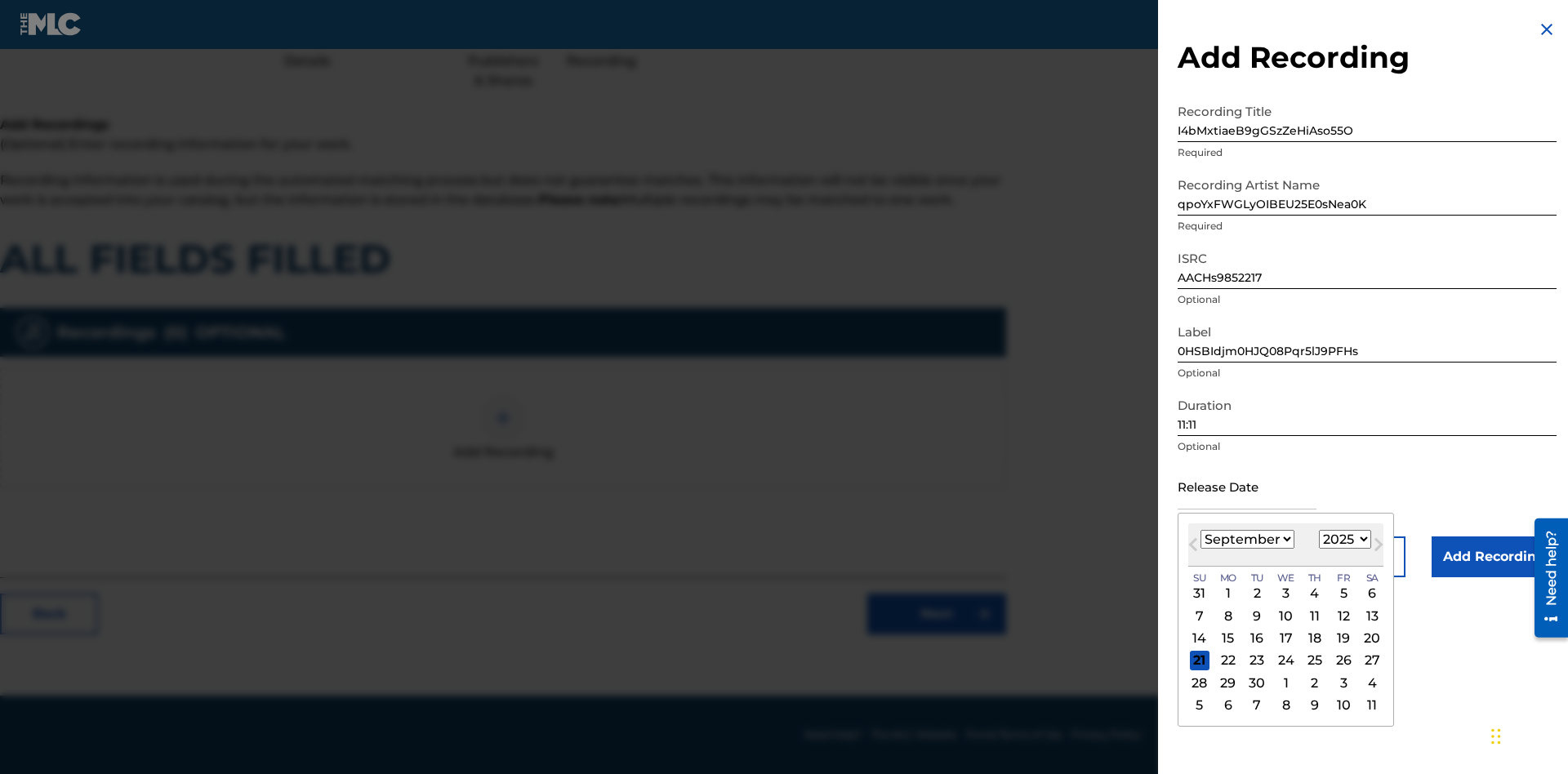
click at [1246, 539] on select "January February March April May June July August September October November De…" at bounding box center [1247, 538] width 94 height 19
click at [1342, 539] on select "1900 1901 1902 1903 1904 1905 1906 1907 1908 1909 1910 1911 1912 1913 1914 1915…" at bounding box center [1345, 538] width 53 height 19
click at [1284, 616] on div "10" at bounding box center [1286, 616] width 20 height 20
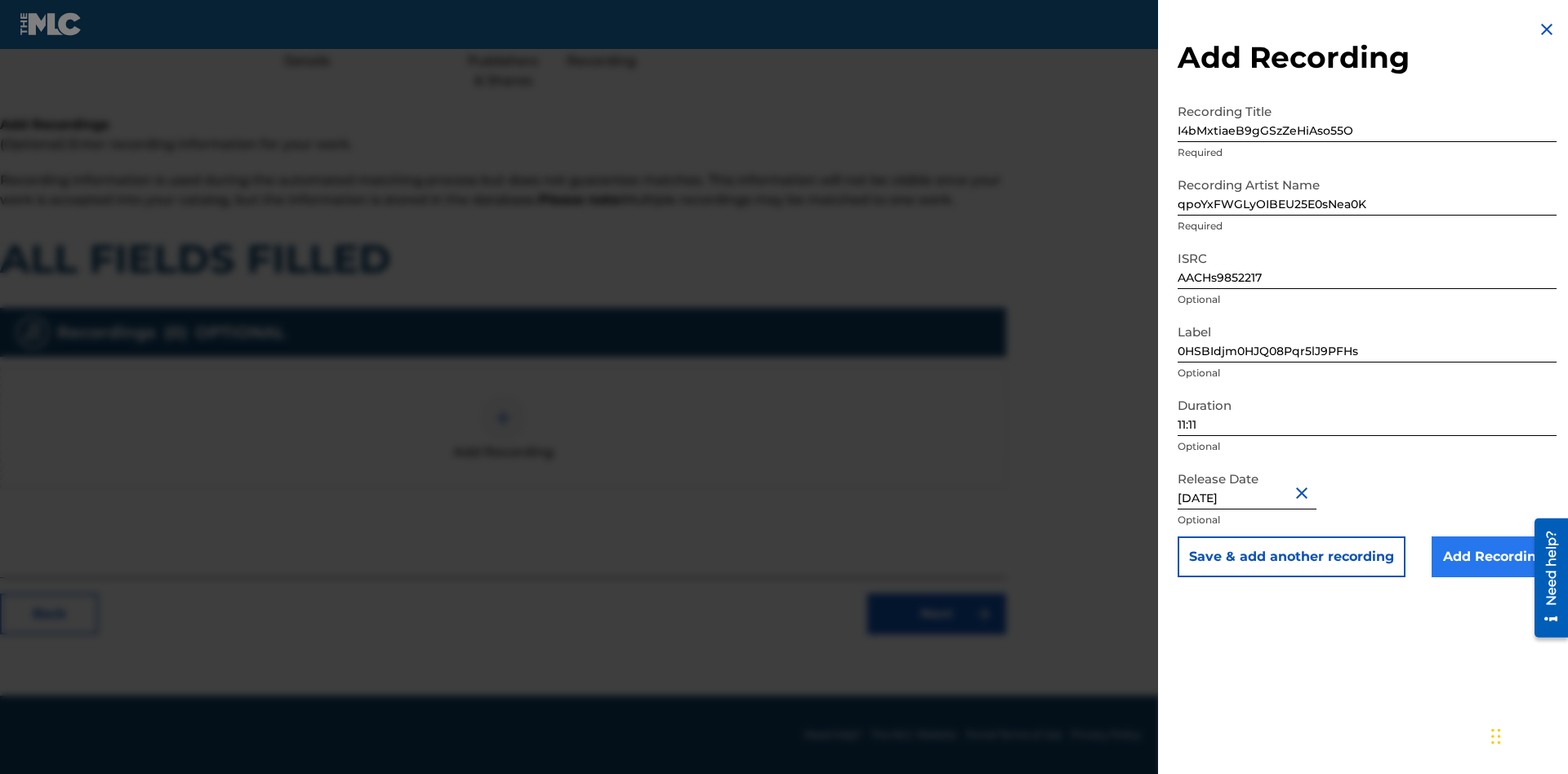
click at [1494, 557] on input "Add Recording" at bounding box center [1494, 557] width 125 height 41
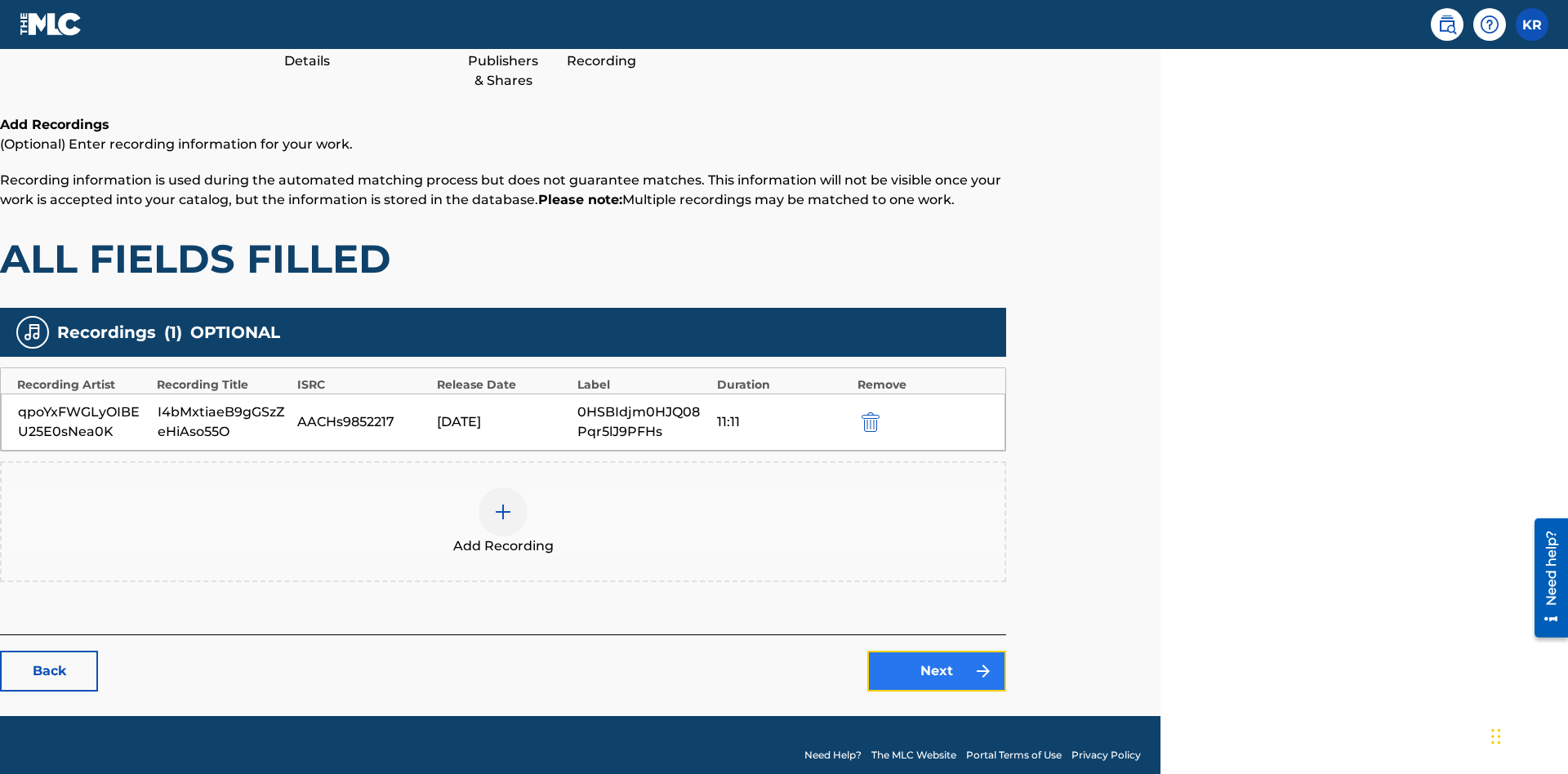
click at [937, 651] on link "Next" at bounding box center [936, 671] width 138 height 41
